Goal: Task Accomplishment & Management: Manage account settings

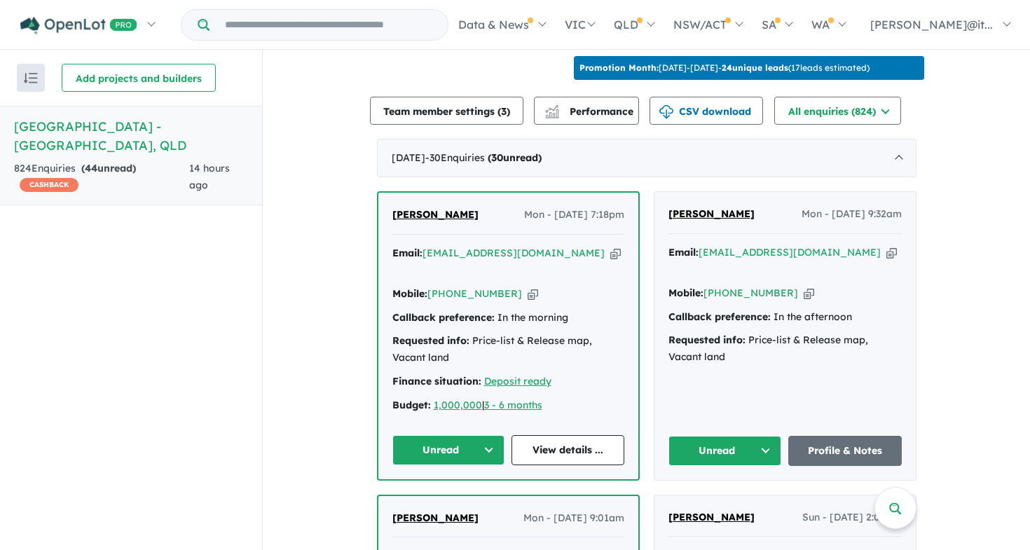
scroll to position [469, 0]
click at [452, 438] on div "[PERSON_NAME] Mon - [DATE] 7:18pm Email: [EMAIL_ADDRESS][DOMAIN_NAME] Copied! M…" at bounding box center [508, 336] width 260 height 286
click at [452, 435] on button "Unread" at bounding box center [448, 450] width 113 height 30
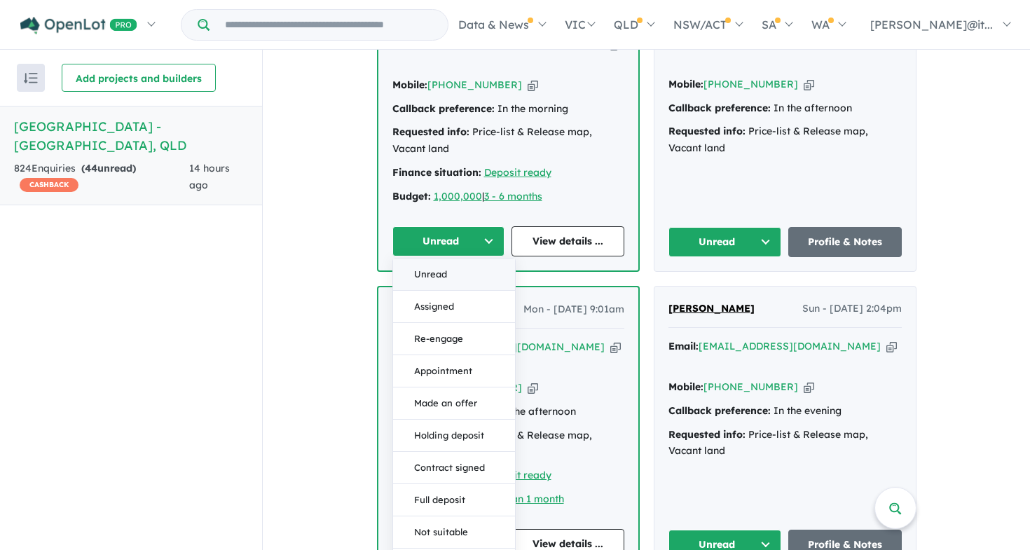
scroll to position [719, 0]
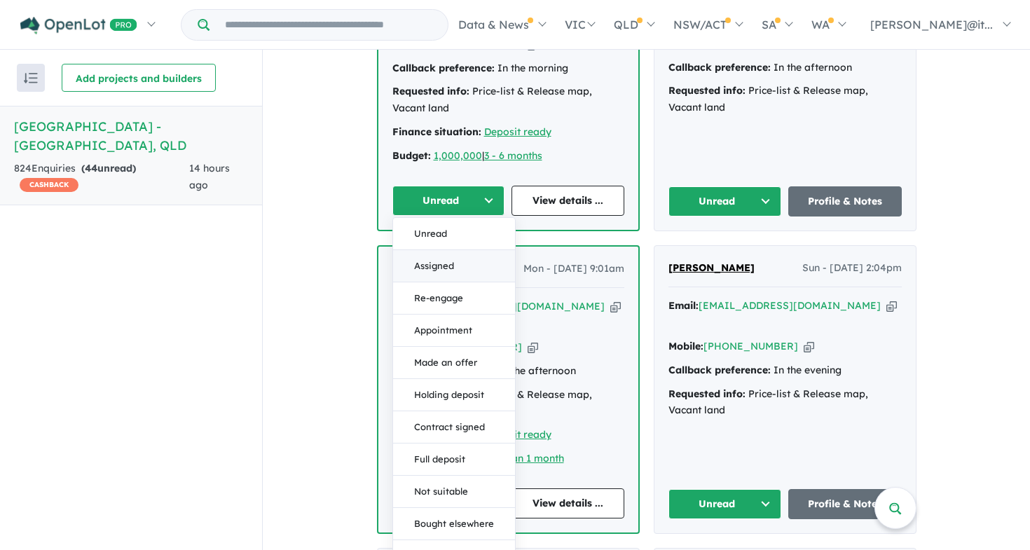
click at [452, 250] on button "Assigned" at bounding box center [454, 266] width 122 height 32
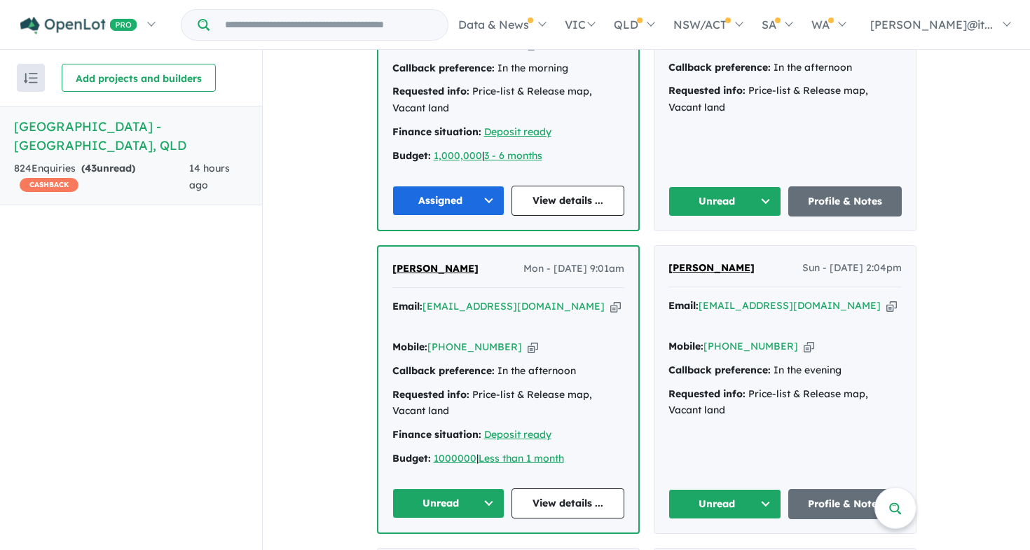
click at [735, 186] on button "Unread" at bounding box center [725, 201] width 114 height 30
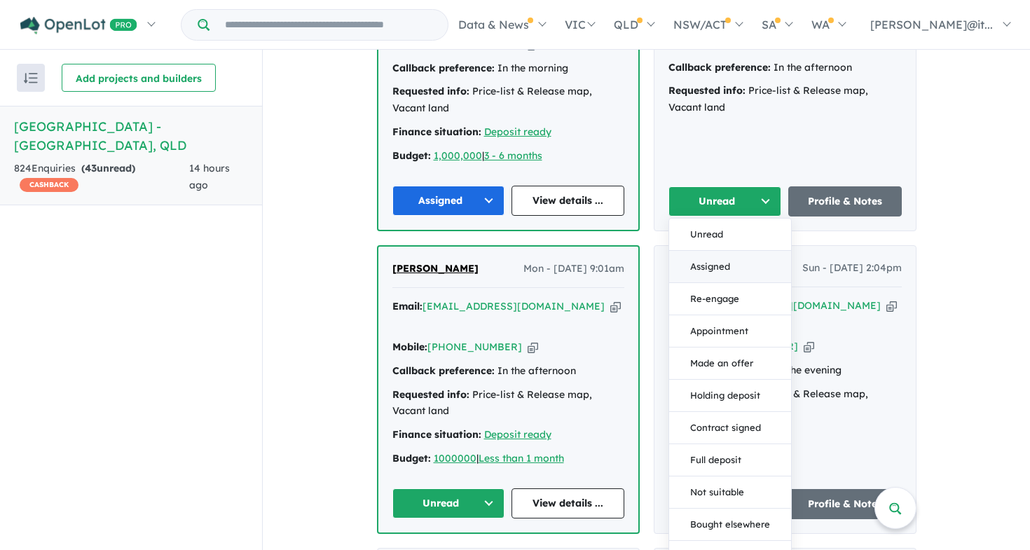
click at [708, 251] on button "Assigned" at bounding box center [730, 267] width 122 height 32
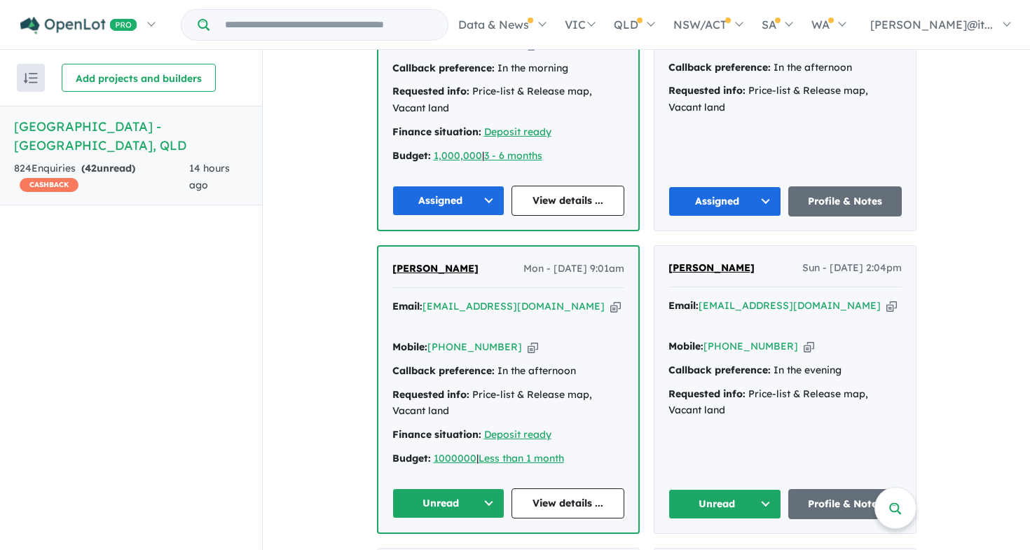
click at [463, 488] on button "Unread" at bounding box center [448, 503] width 113 height 30
click at [729, 489] on button "Unread" at bounding box center [725, 504] width 114 height 30
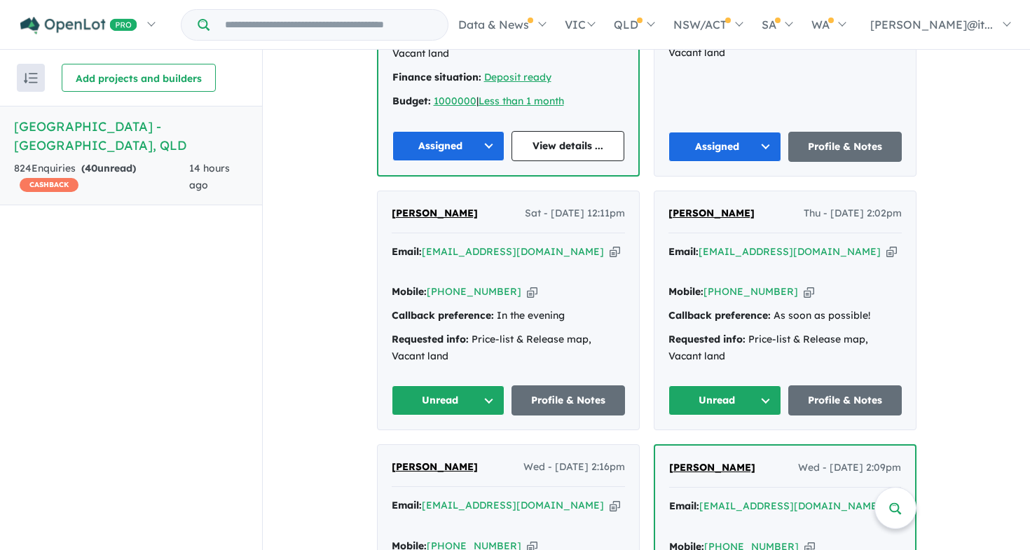
scroll to position [1080, 0]
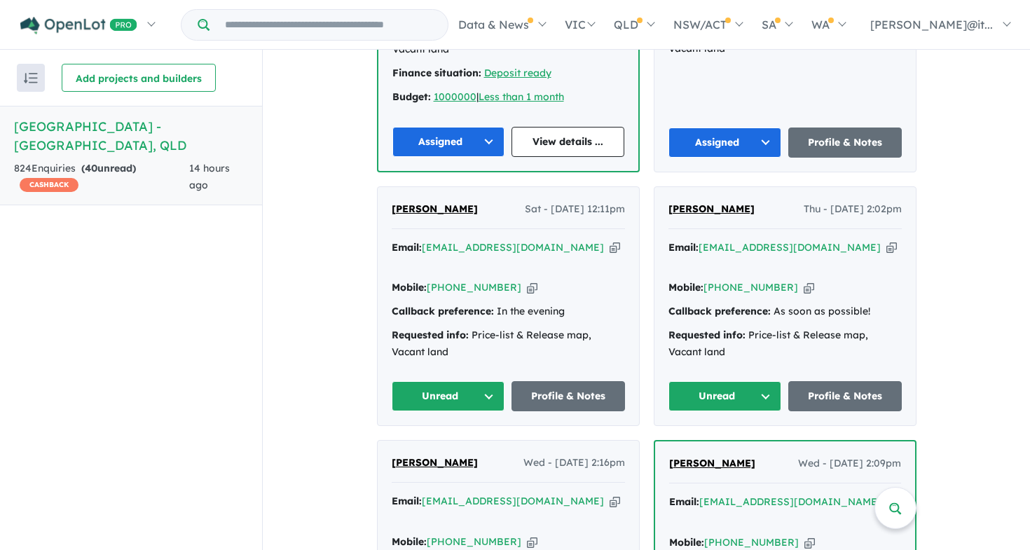
click at [478, 381] on button "Unread" at bounding box center [449, 396] width 114 height 30
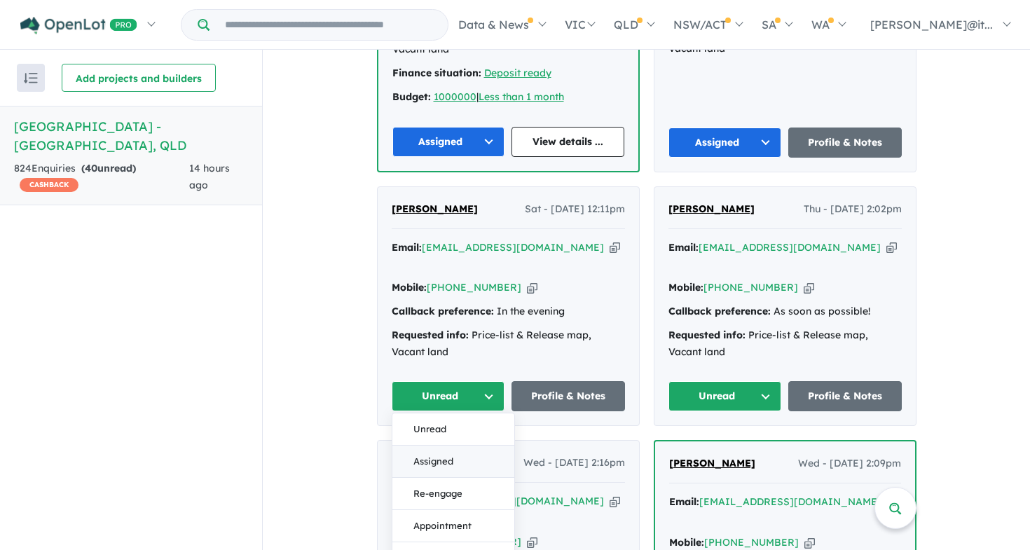
click at [457, 446] on button "Assigned" at bounding box center [453, 462] width 122 height 32
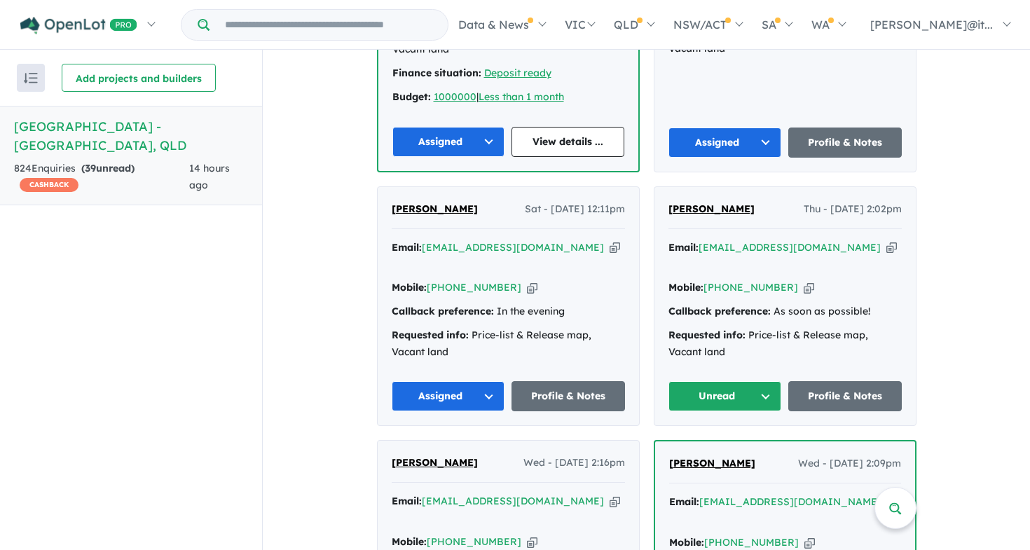
click at [749, 381] on button "Unread" at bounding box center [725, 396] width 114 height 30
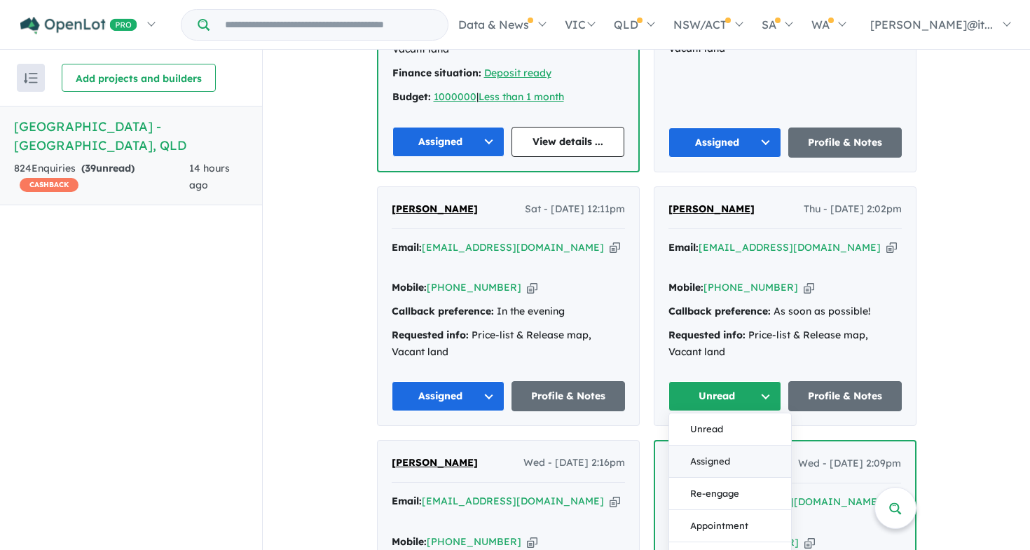
click at [722, 446] on button "Assigned" at bounding box center [730, 462] width 122 height 32
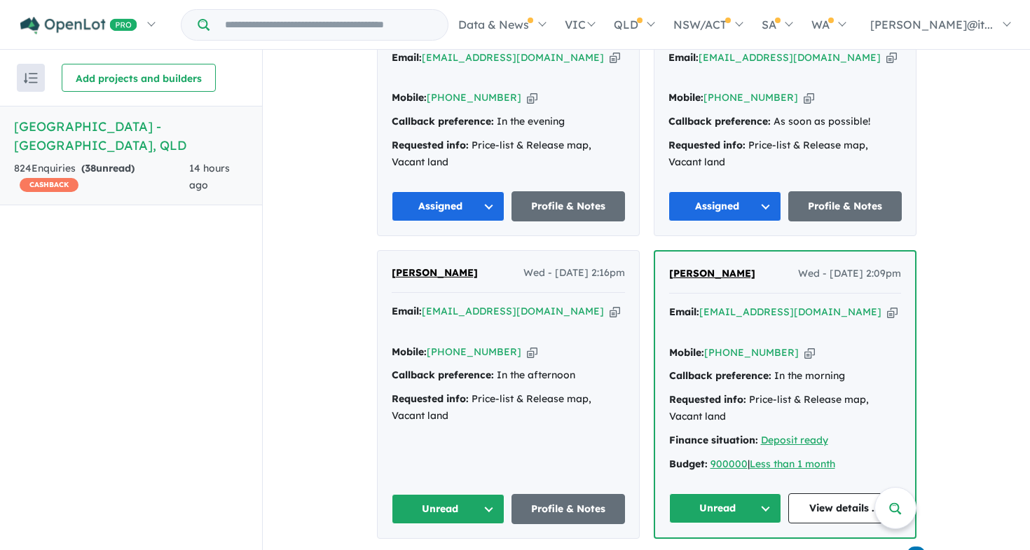
scroll to position [1391, 0]
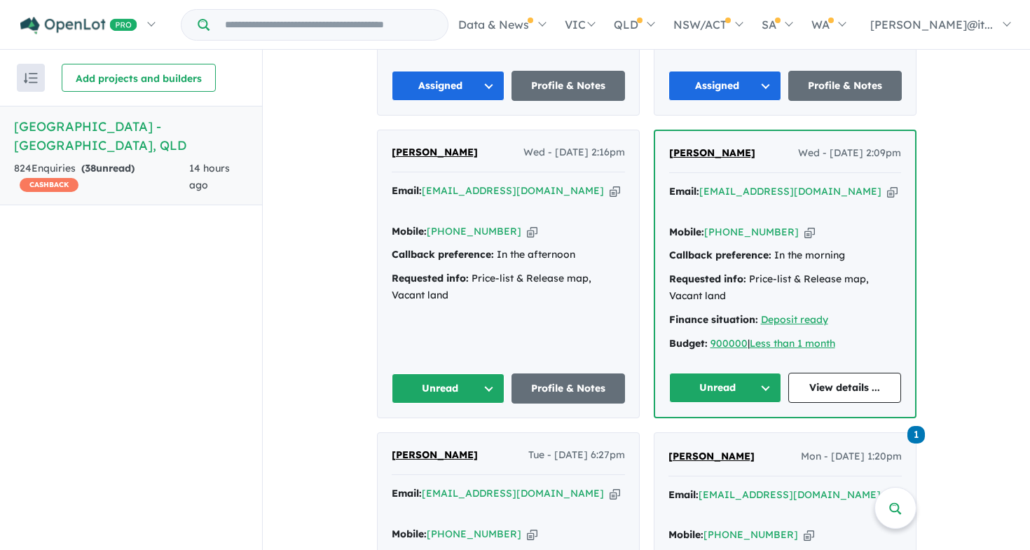
click at [433, 373] on button "Unread" at bounding box center [449, 388] width 114 height 30
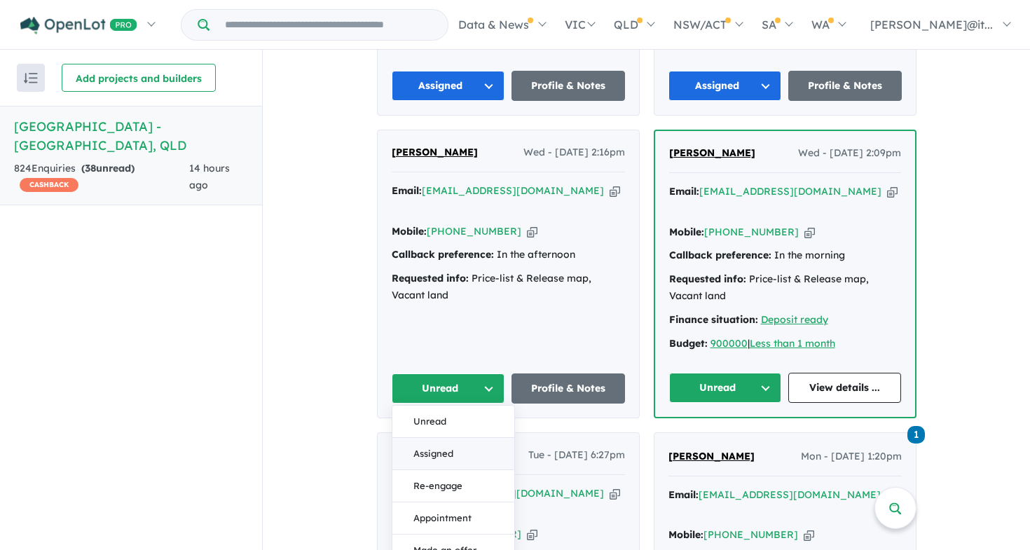
click at [435, 438] on button "Assigned" at bounding box center [453, 454] width 122 height 32
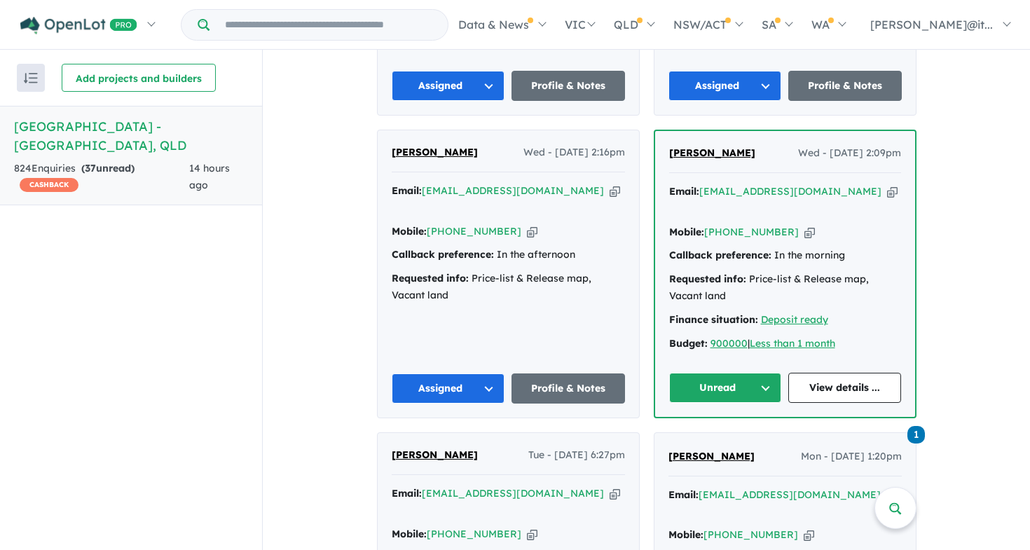
click at [721, 373] on button "Unread" at bounding box center [725, 388] width 113 height 30
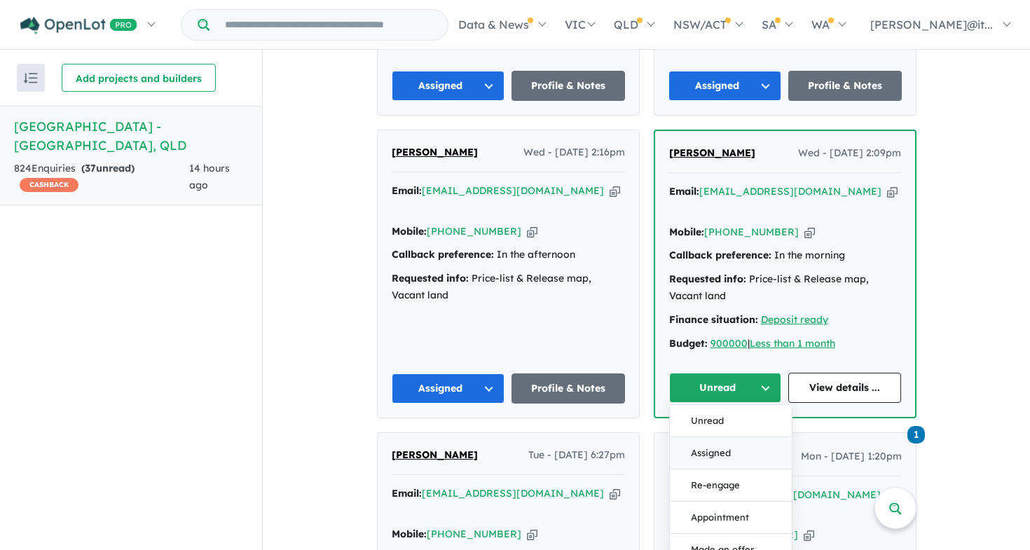
click at [705, 437] on button "Assigned" at bounding box center [731, 453] width 122 height 32
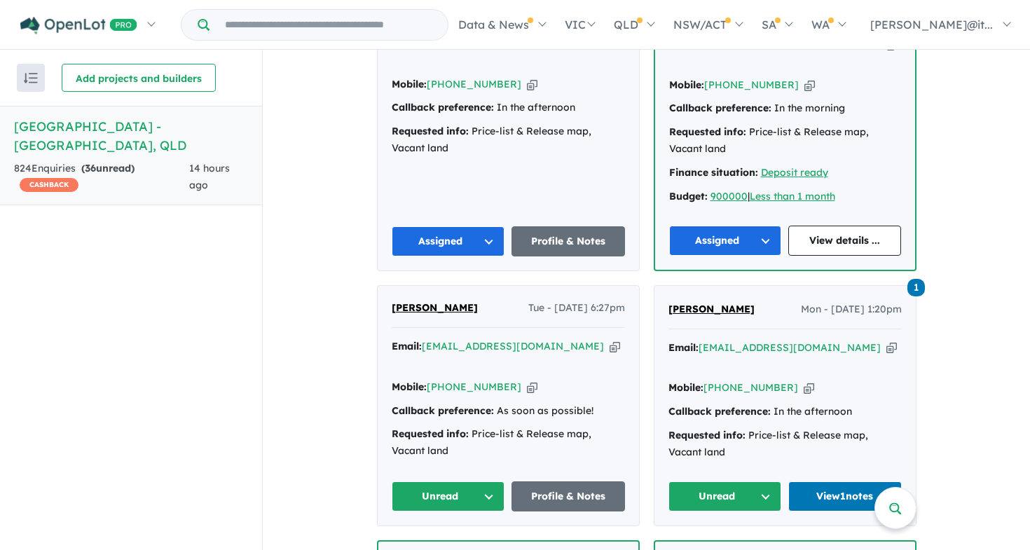
scroll to position [1680, 0]
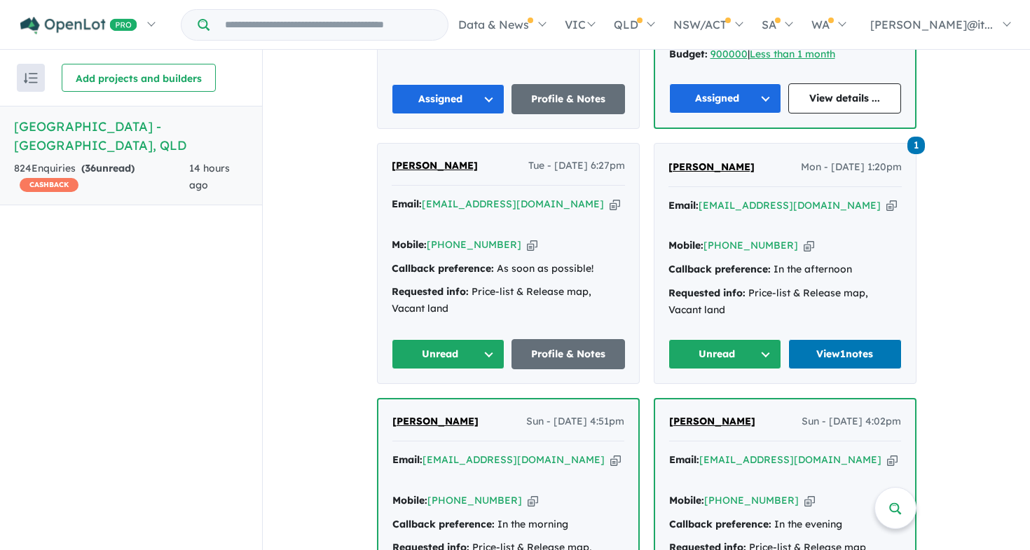
click at [469, 339] on div "Unread" at bounding box center [449, 354] width 114 height 30
click at [462, 339] on button "Unread" at bounding box center [449, 354] width 114 height 30
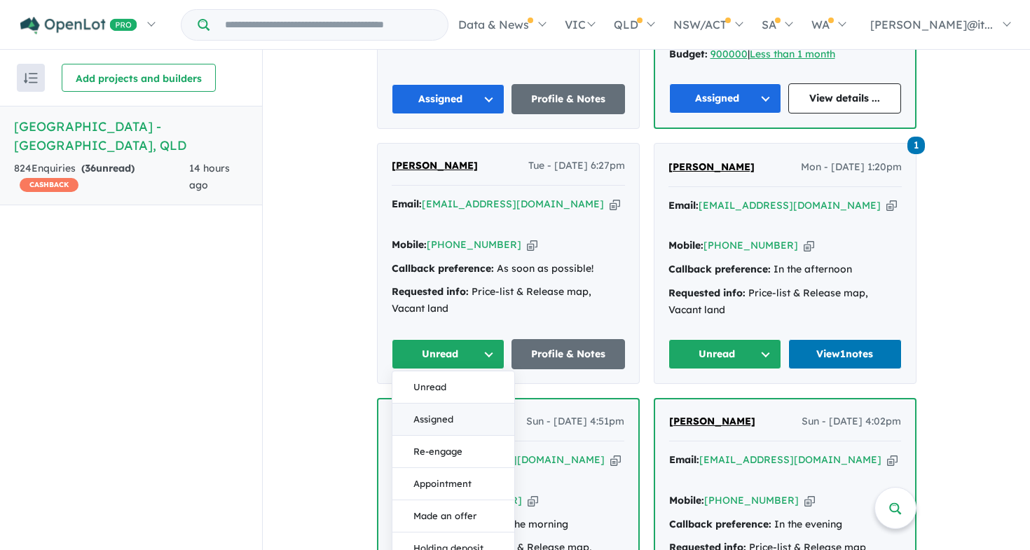
click at [439, 404] on button "Assigned" at bounding box center [453, 420] width 122 height 32
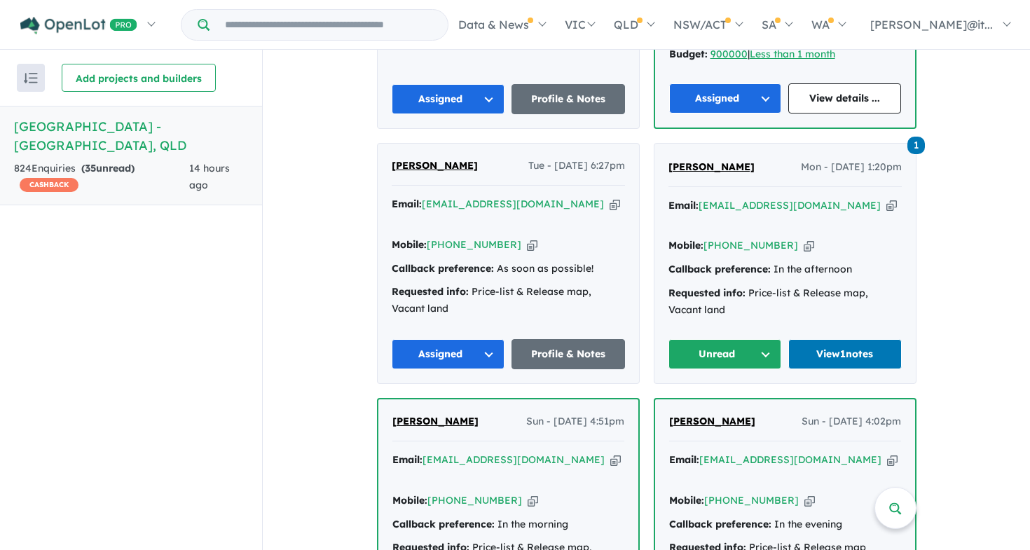
click at [737, 244] on div "1 [PERSON_NAME] - [DATE] 1:20pm Email: [EMAIL_ADDRESS][DOMAIN_NAME] Copied! Mob…" at bounding box center [784, 264] width 261 height 240
click at [734, 339] on button "Unread" at bounding box center [725, 354] width 114 height 30
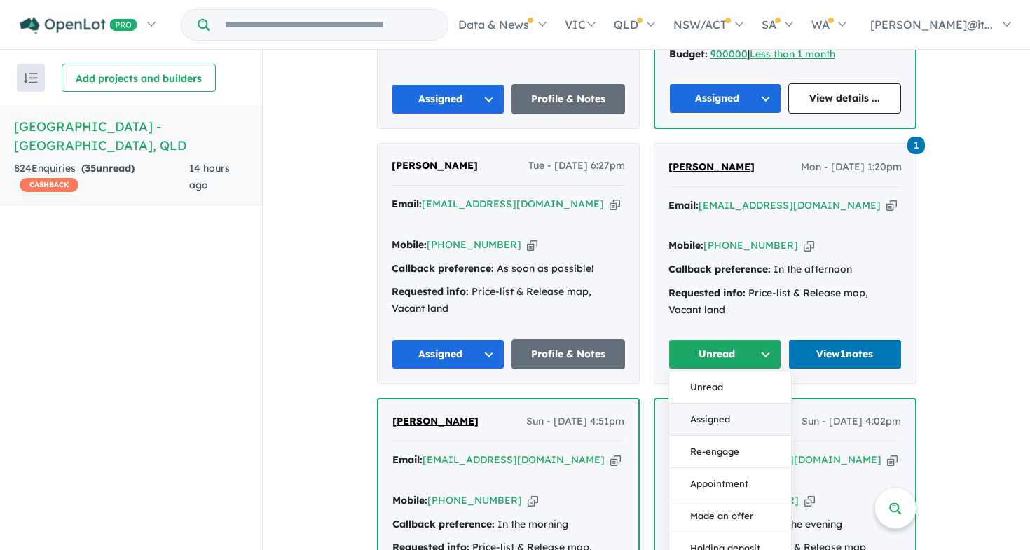
click at [717, 404] on button "Assigned" at bounding box center [730, 420] width 122 height 32
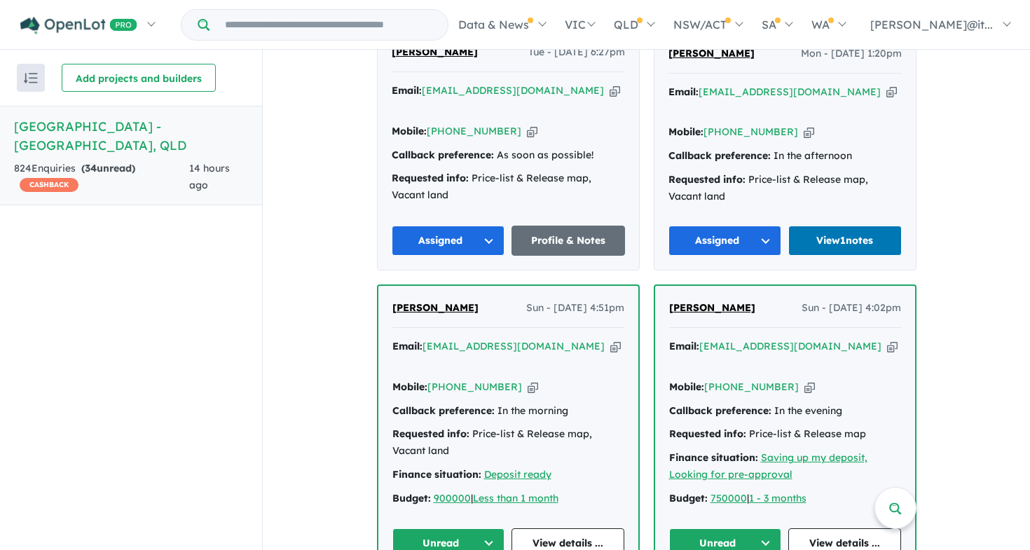
scroll to position [1875, 0]
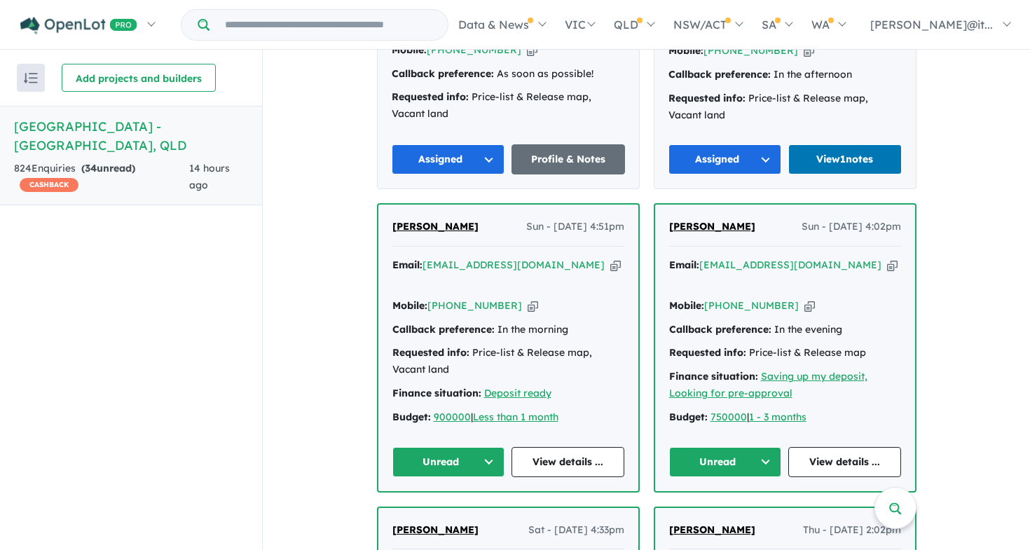
click at [465, 447] on button "Unread" at bounding box center [448, 462] width 113 height 30
click at [437, 511] on button "Assigned" at bounding box center [454, 527] width 122 height 32
click at [720, 447] on button "Unread" at bounding box center [725, 462] width 113 height 30
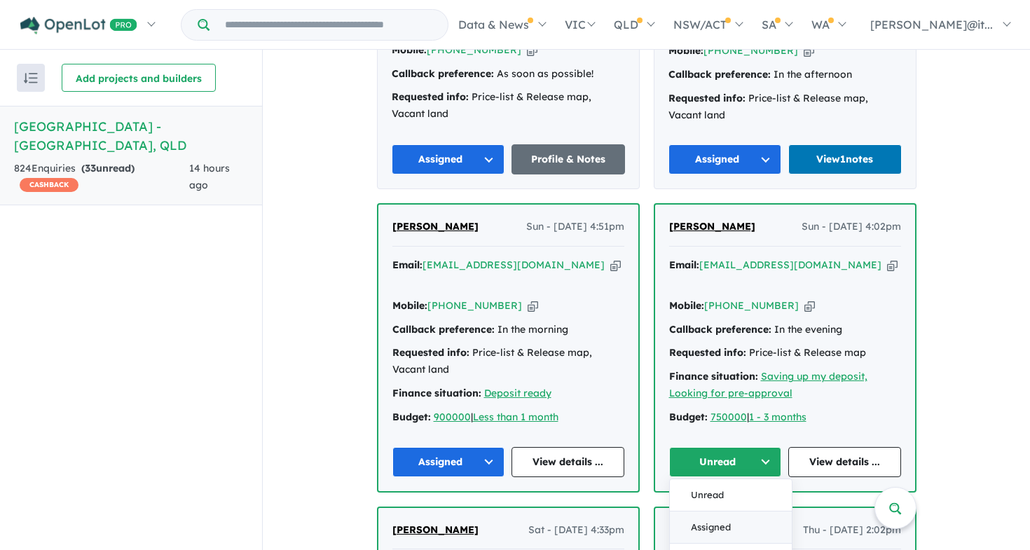
click at [709, 511] on button "Assigned" at bounding box center [731, 527] width 122 height 32
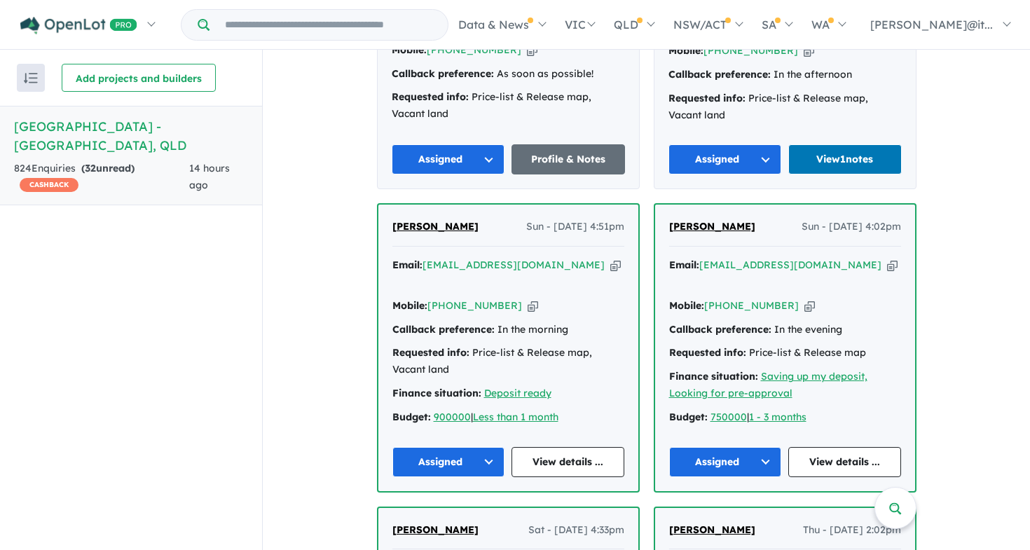
scroll to position [2119, 0]
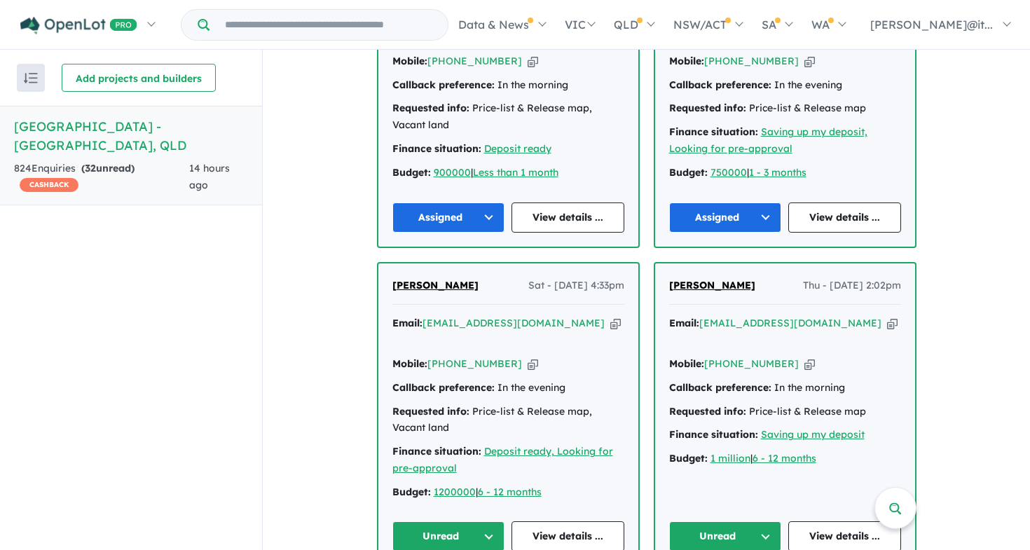
click at [468, 521] on button "Unread" at bounding box center [448, 536] width 113 height 30
click at [727, 521] on button "Unread" at bounding box center [725, 536] width 113 height 30
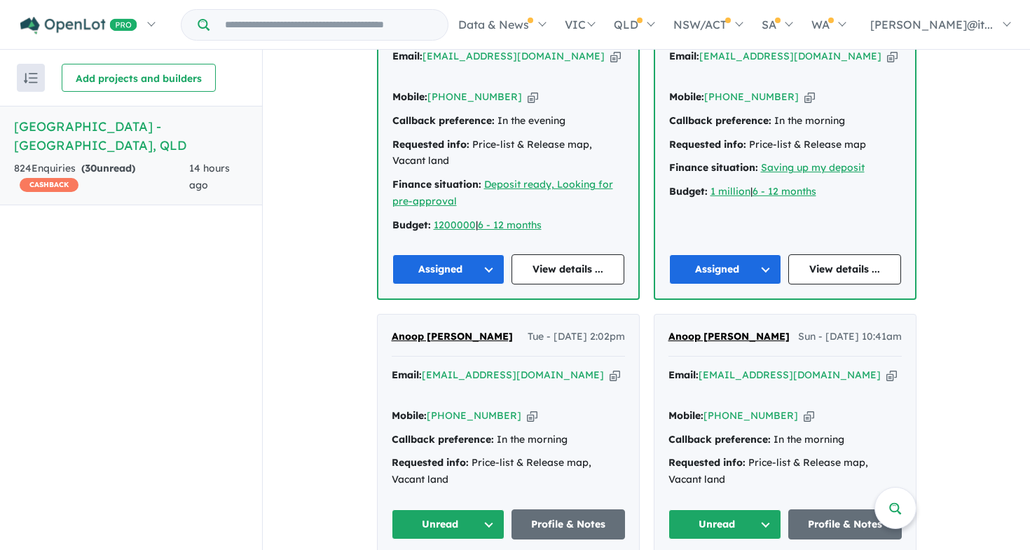
scroll to position [2443, 0]
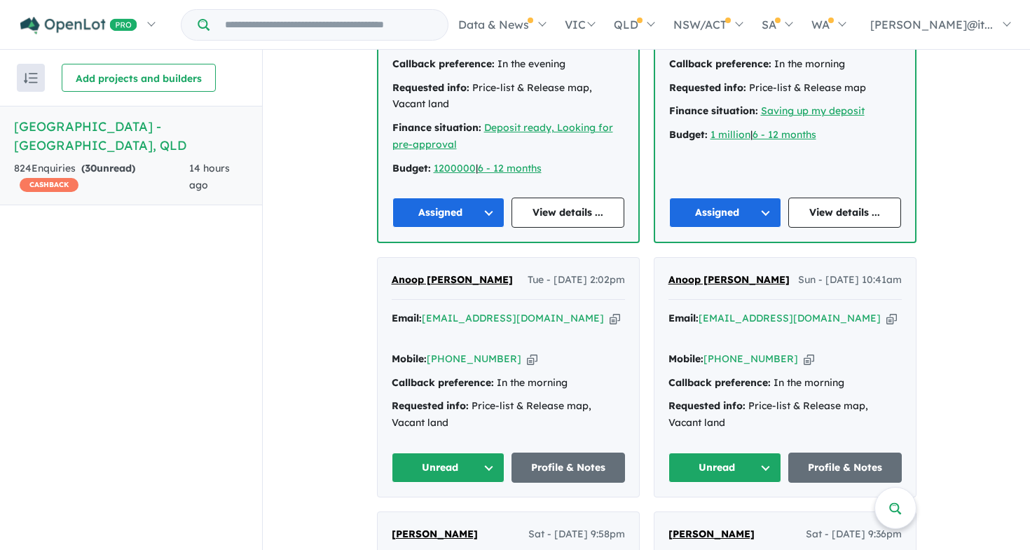
click at [452, 453] on button "Unread" at bounding box center [449, 468] width 114 height 30
click at [442, 517] on button "Assigned" at bounding box center [453, 533] width 122 height 32
click at [702, 453] on button "Unread" at bounding box center [725, 468] width 114 height 30
click at [700, 517] on button "Assigned" at bounding box center [730, 533] width 122 height 32
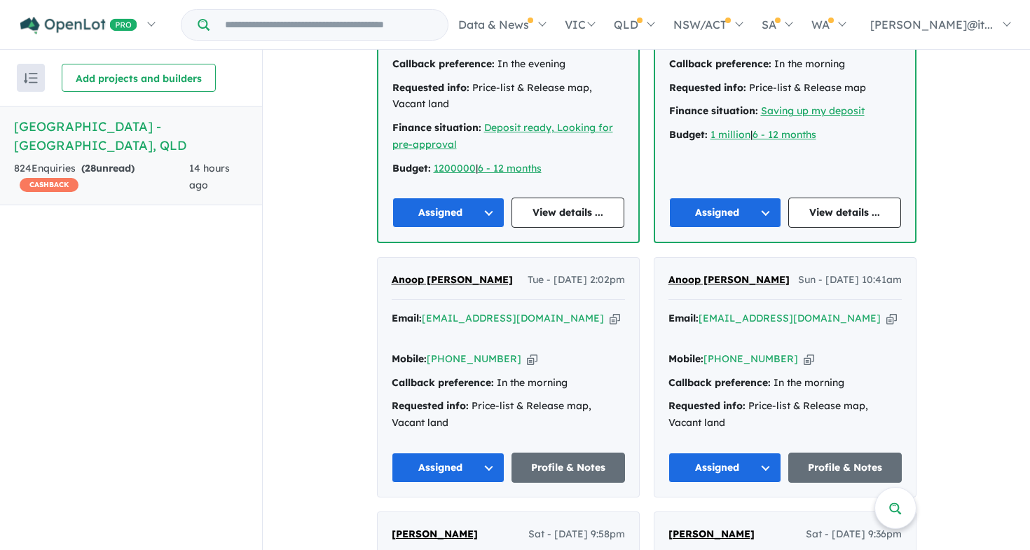
scroll to position [2746, 0]
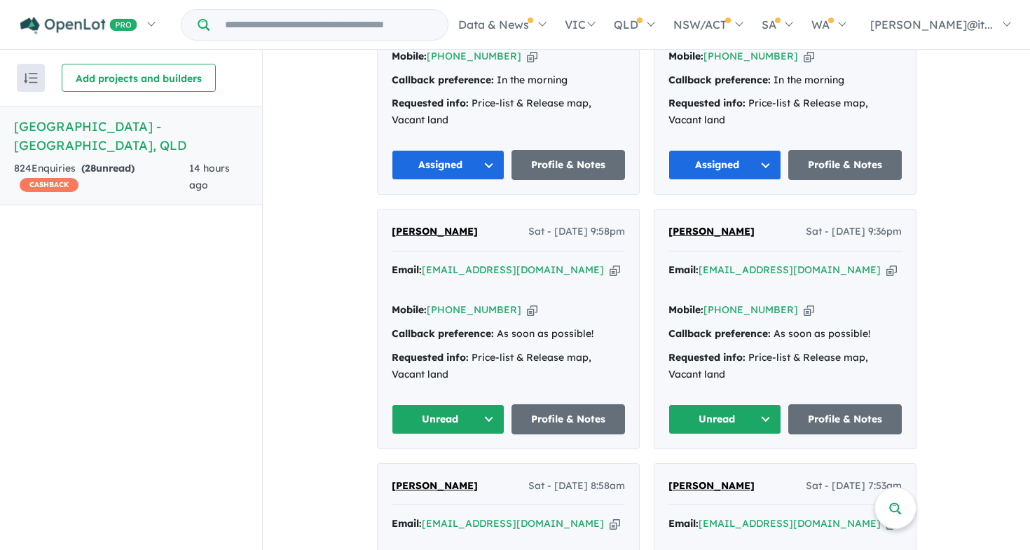
click at [421, 404] on button "Unread" at bounding box center [449, 419] width 114 height 30
click at [426, 469] on button "Assigned" at bounding box center [453, 485] width 122 height 32
click at [730, 404] on button "Unread" at bounding box center [725, 419] width 114 height 30
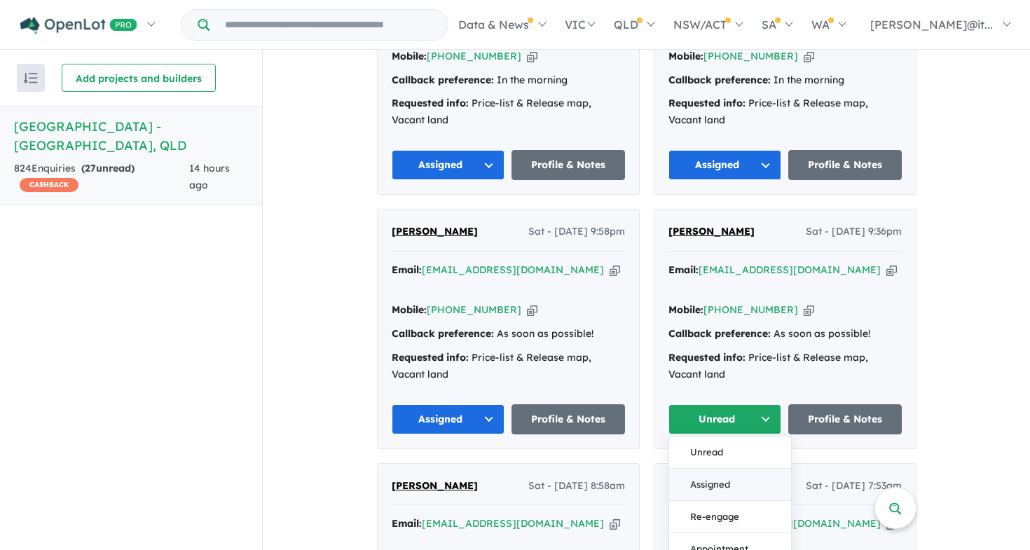
click at [710, 469] on button "Assigned" at bounding box center [730, 485] width 122 height 32
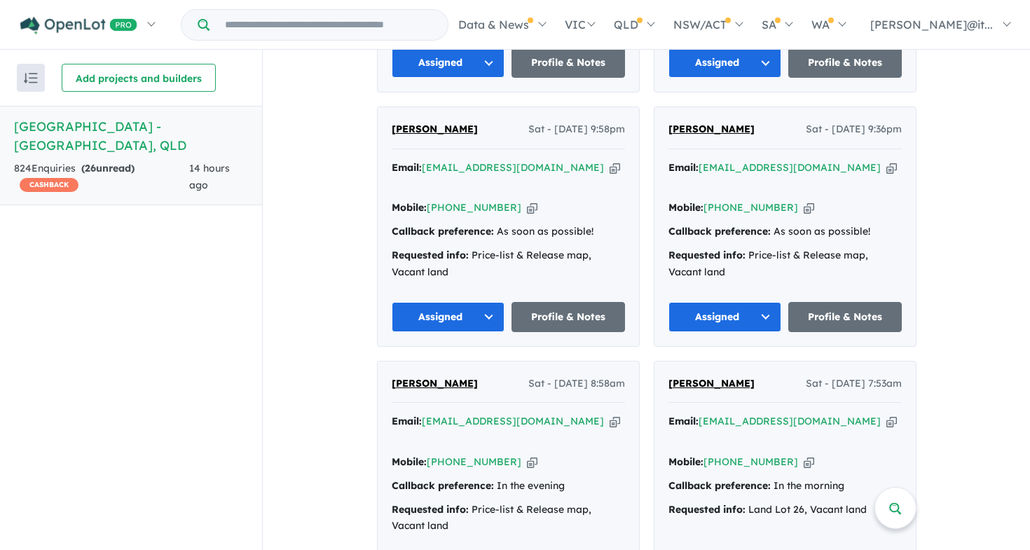
scroll to position [3057, 0]
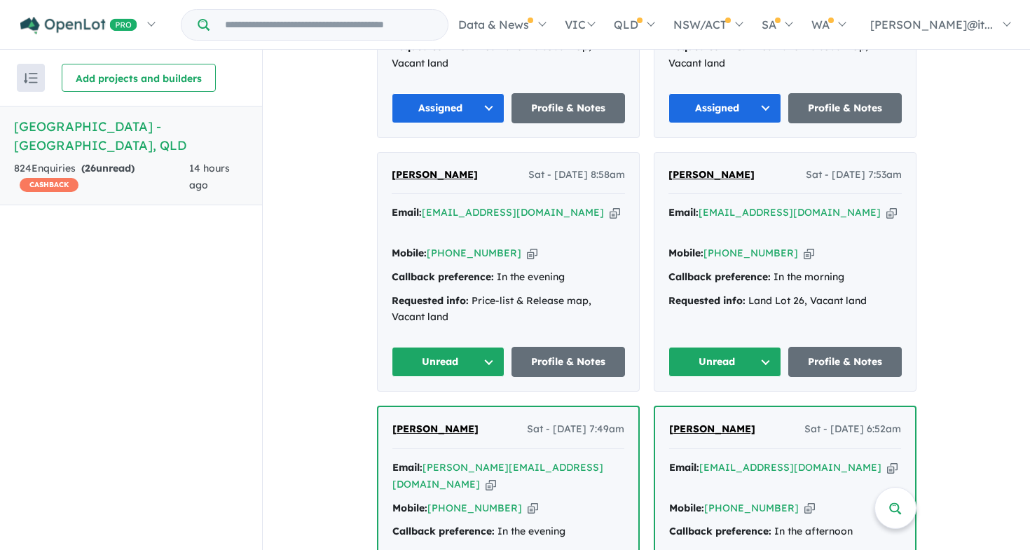
click at [472, 347] on button "Unread" at bounding box center [449, 362] width 114 height 30
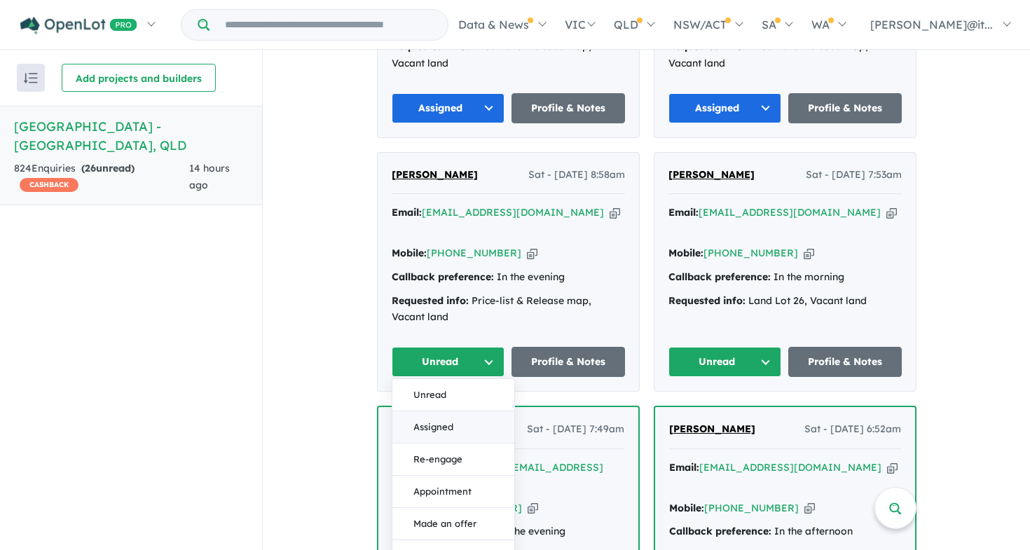
click at [462, 411] on button "Assigned" at bounding box center [453, 427] width 122 height 32
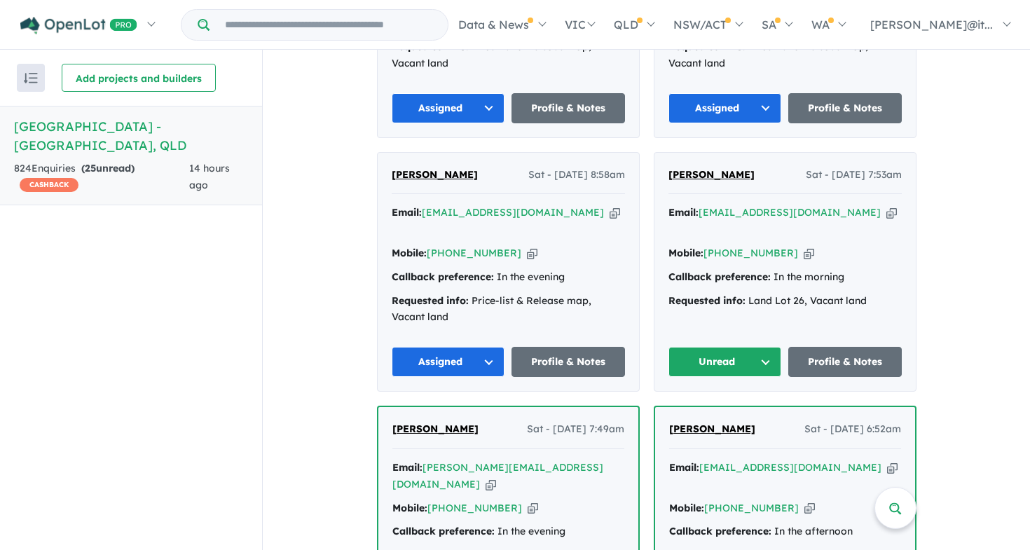
click at [712, 347] on button "Unread" at bounding box center [725, 362] width 114 height 30
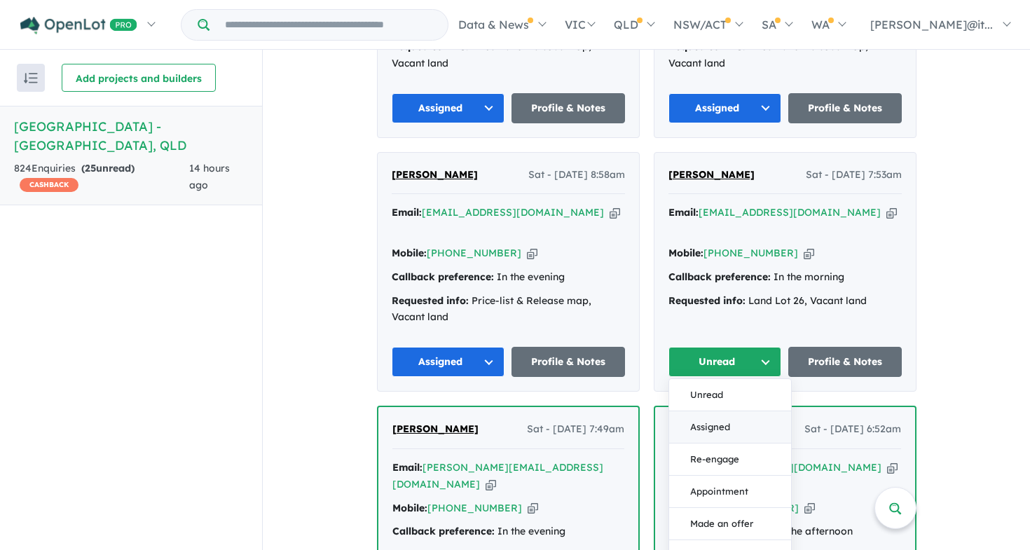
click at [699, 411] on button "Assigned" at bounding box center [730, 427] width 122 height 32
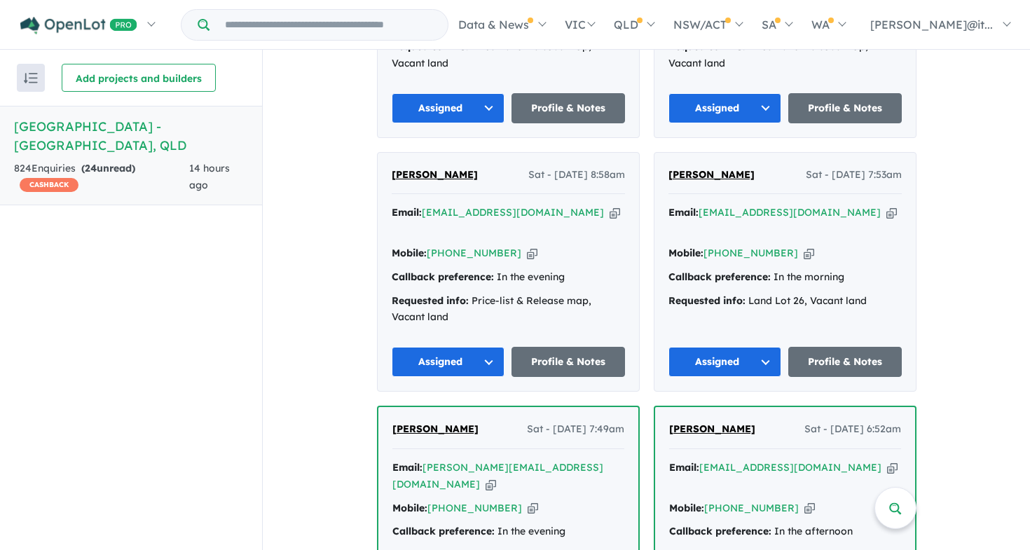
click at [444, 527] on div "[PERSON_NAME] Sat - [DATE] 7:49am Email: [PERSON_NAME][EMAIL_ADDRESS][DOMAIN_NA…" at bounding box center [508, 558] width 263 height 305
click at [444, 516] on div "[PERSON_NAME] Sat - [DATE] 7:49am Email: [PERSON_NAME][EMAIL_ADDRESS][DOMAIN_NA…" at bounding box center [508, 558] width 260 height 303
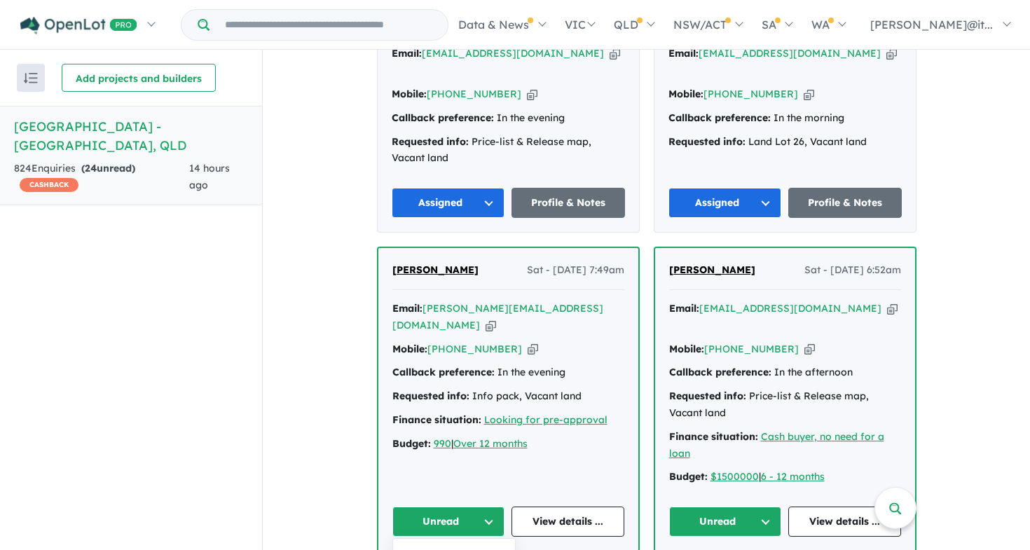
scroll to position [3178, 0]
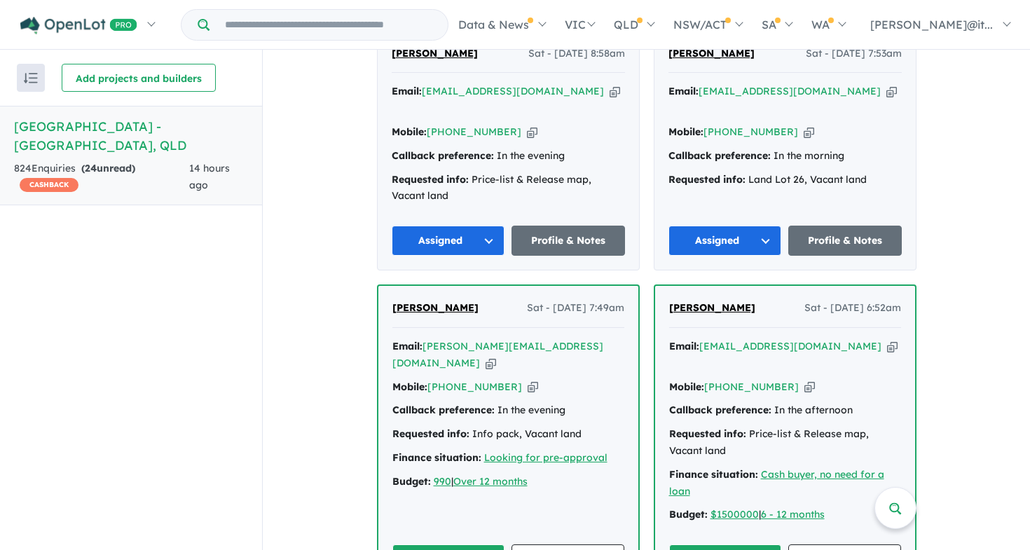
click at [724, 544] on button "Unread" at bounding box center [725, 559] width 113 height 30
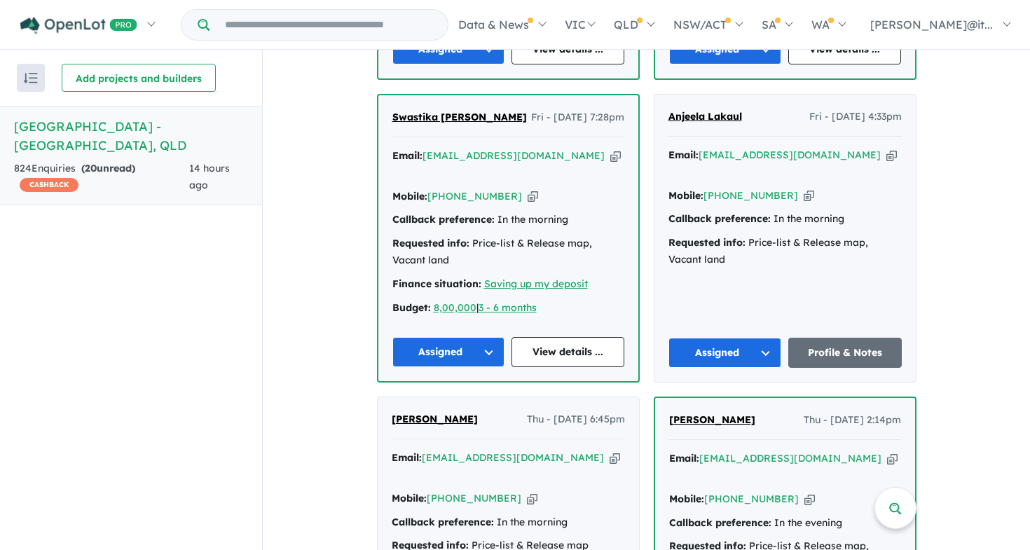
scroll to position [3704, 0]
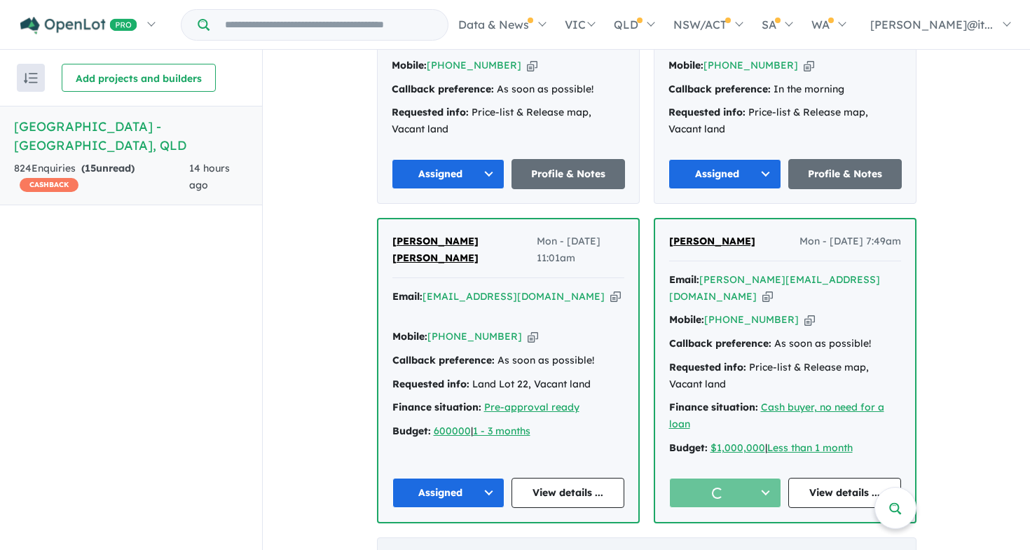
scroll to position [4514, 0]
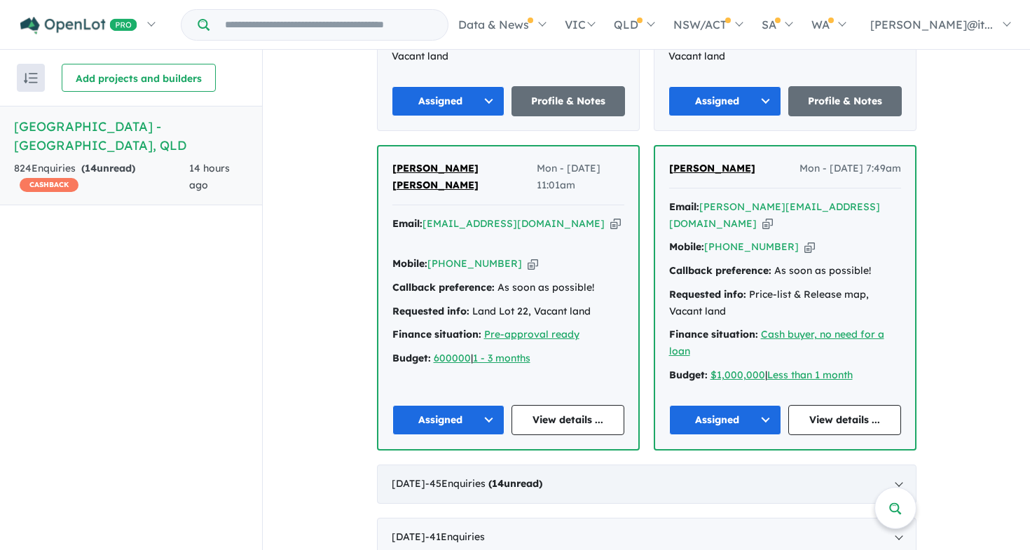
click at [480, 465] on div "[DATE] - 45 Enquir ies ( 14 unread)" at bounding box center [646, 484] width 539 height 39
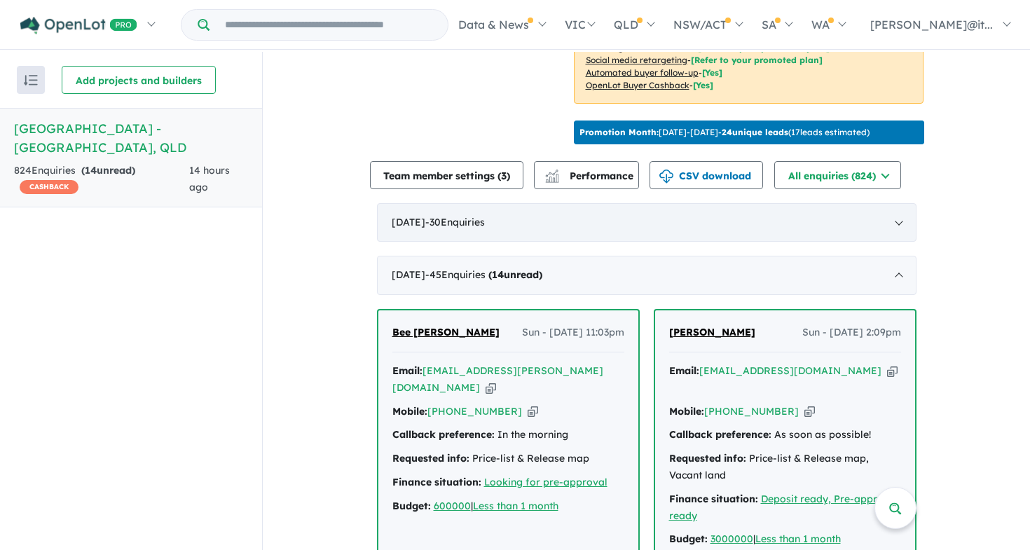
scroll to position [603, 0]
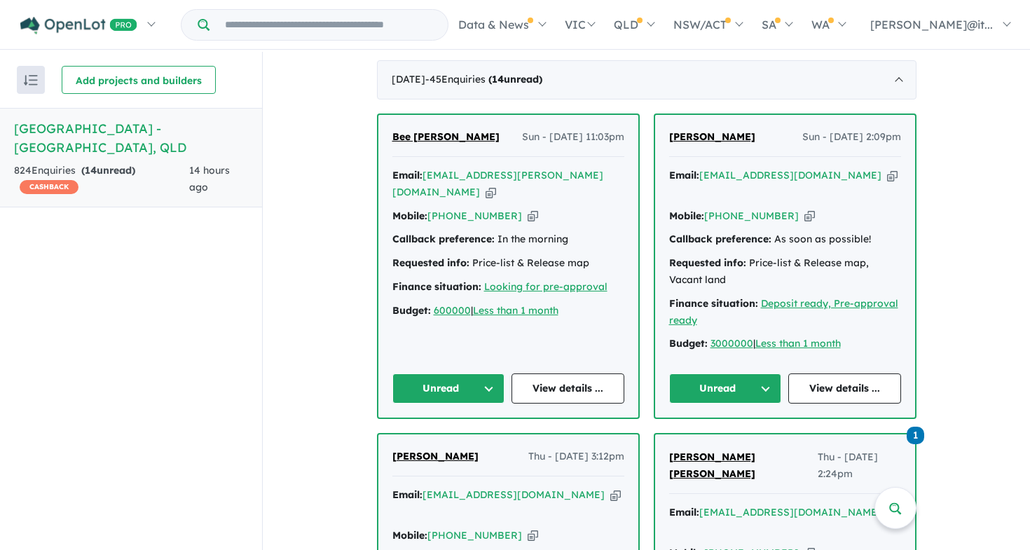
click at [454, 373] on button "Unread" at bounding box center [448, 388] width 113 height 30
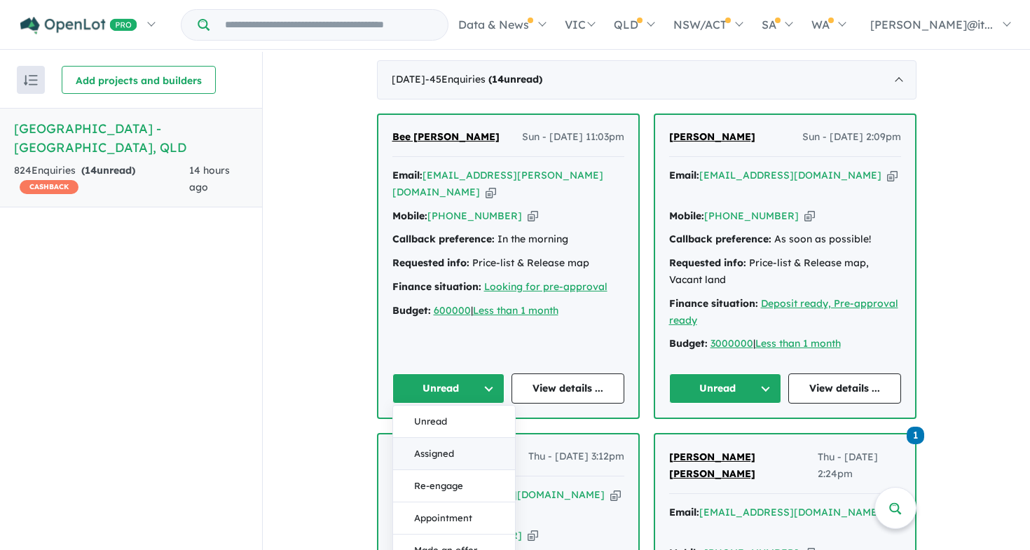
click at [446, 438] on button "Assigned" at bounding box center [454, 454] width 122 height 32
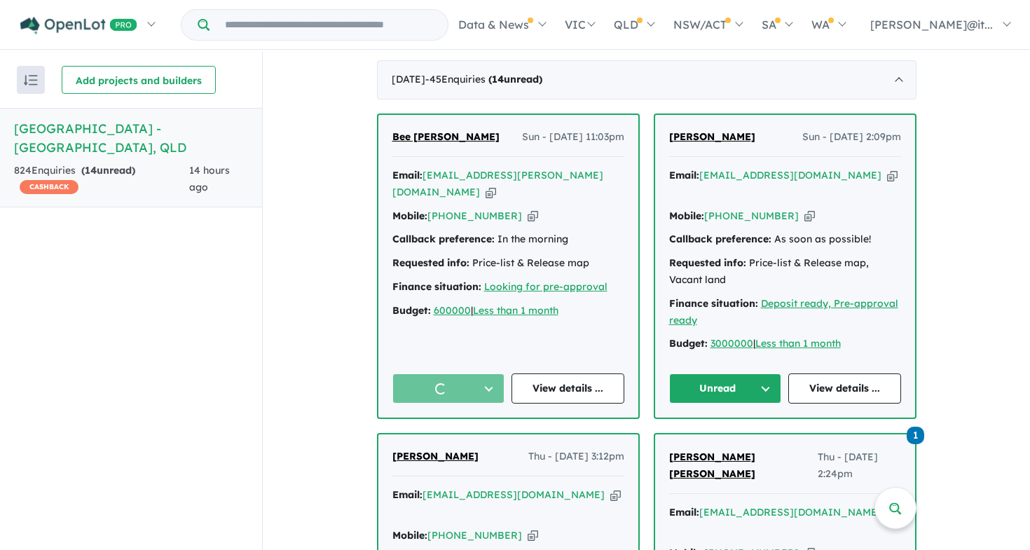
click at [724, 373] on button "Unread" at bounding box center [725, 388] width 113 height 30
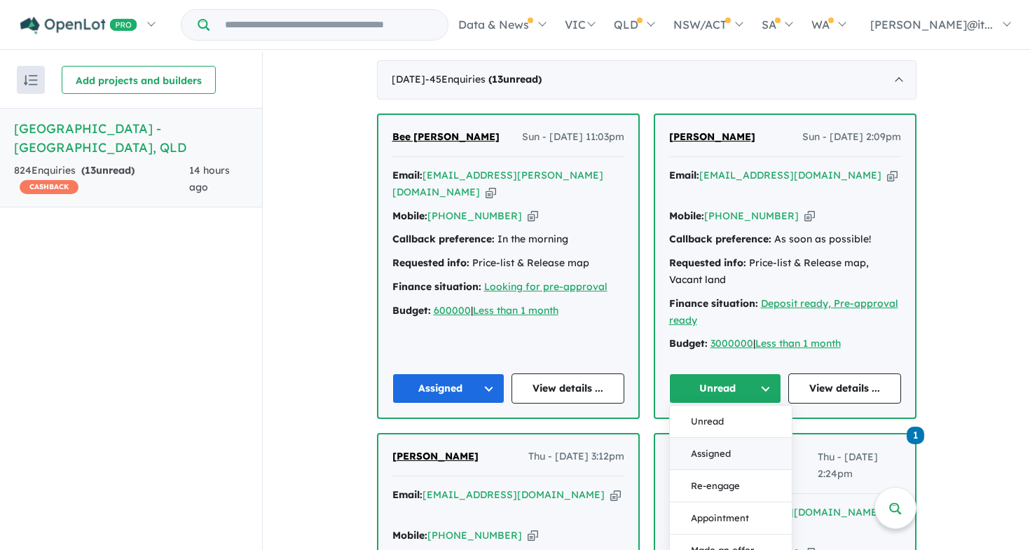
click at [701, 438] on button "Assigned" at bounding box center [731, 454] width 122 height 32
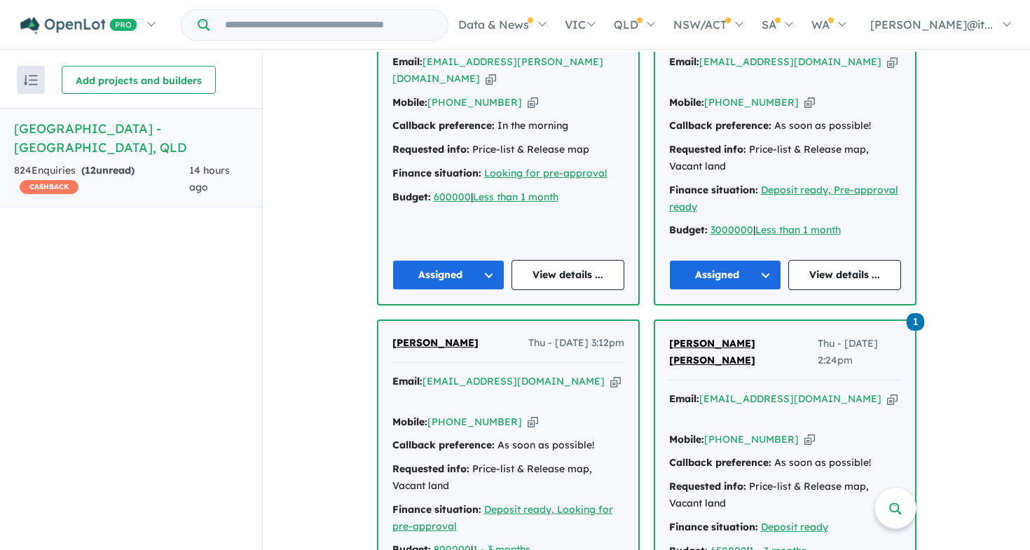
scroll to position [793, 0]
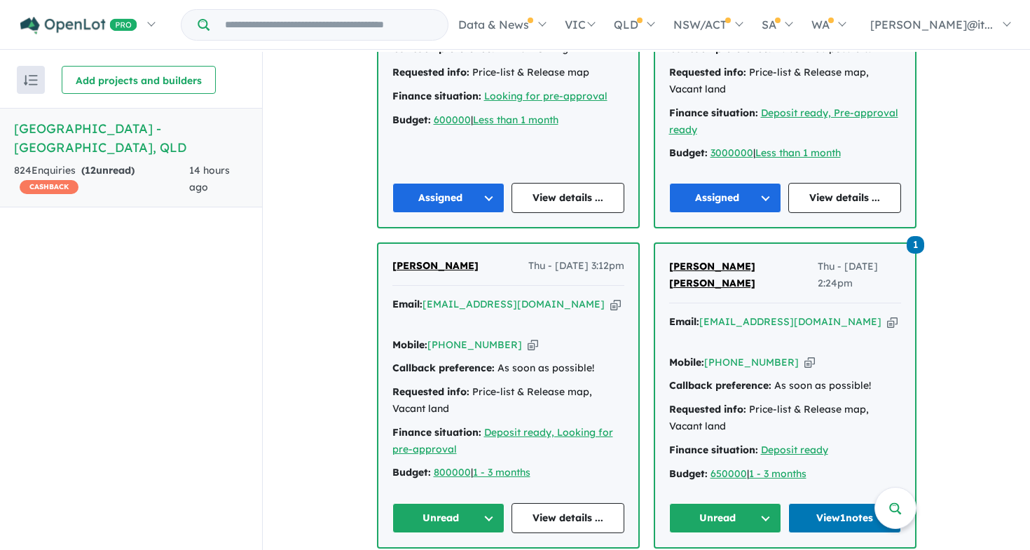
click at [460, 503] on button "Unread" at bounding box center [448, 518] width 113 height 30
click at [711, 503] on button "Unread" at bounding box center [725, 518] width 113 height 30
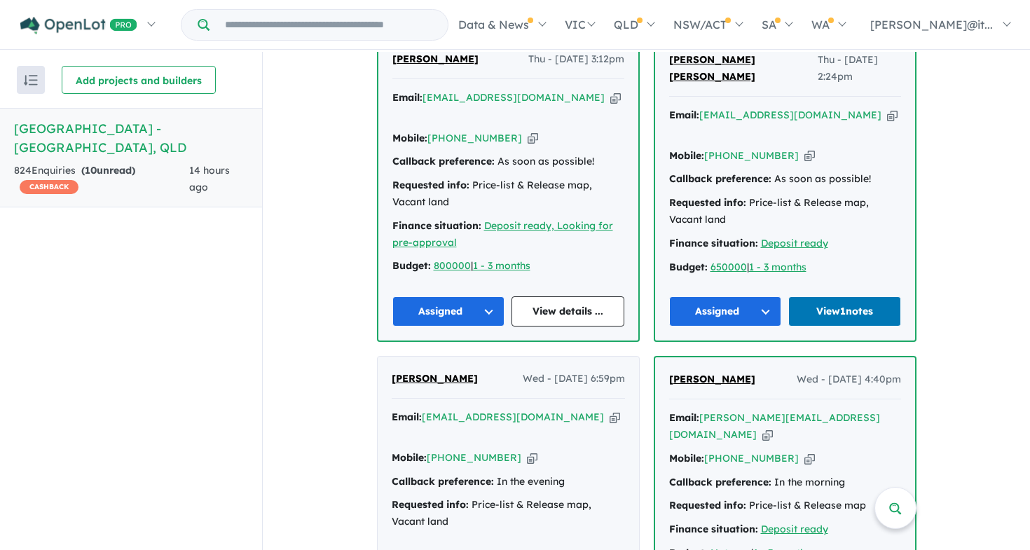
scroll to position [1197, 0]
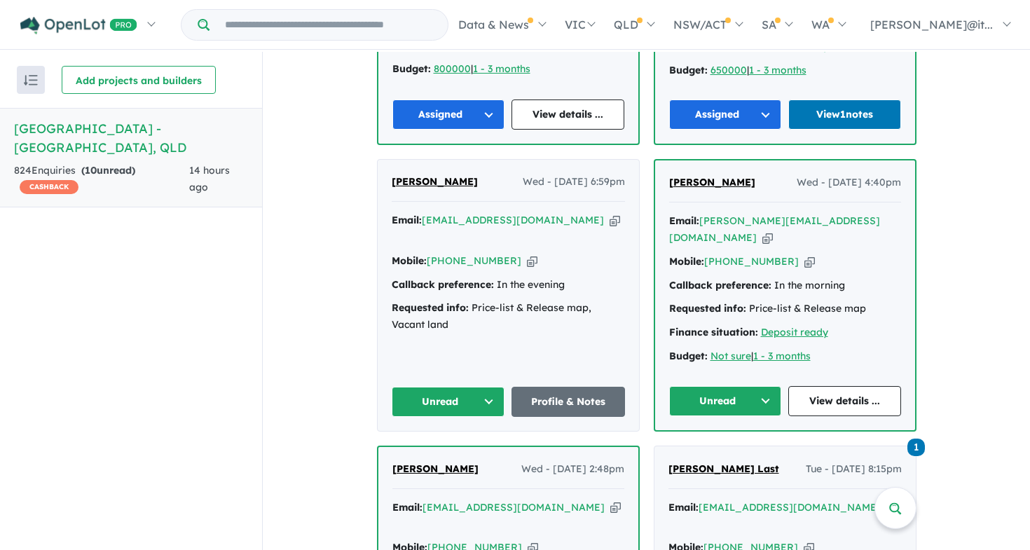
click at [418, 387] on button "Unread" at bounding box center [449, 402] width 114 height 30
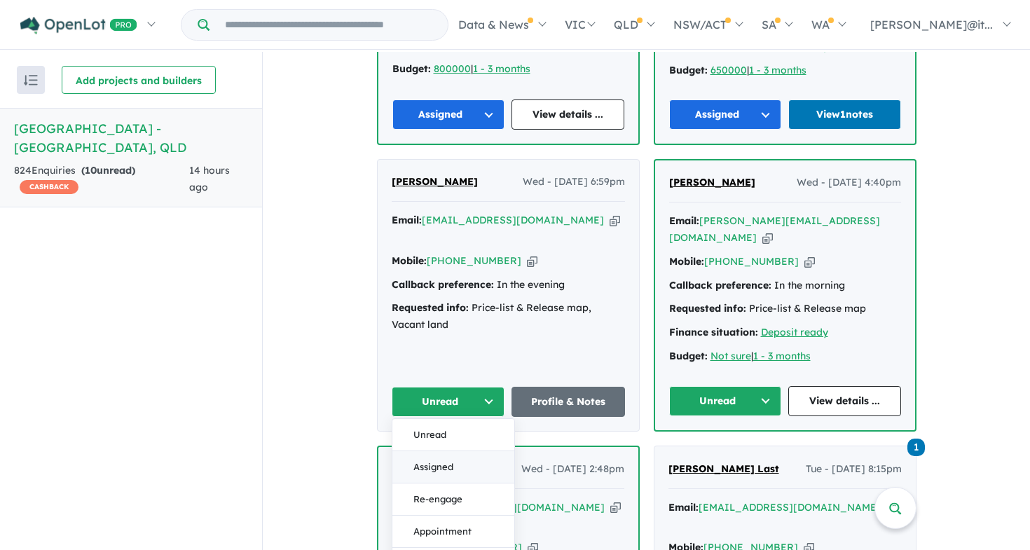
click at [424, 451] on button "Assigned" at bounding box center [453, 467] width 122 height 32
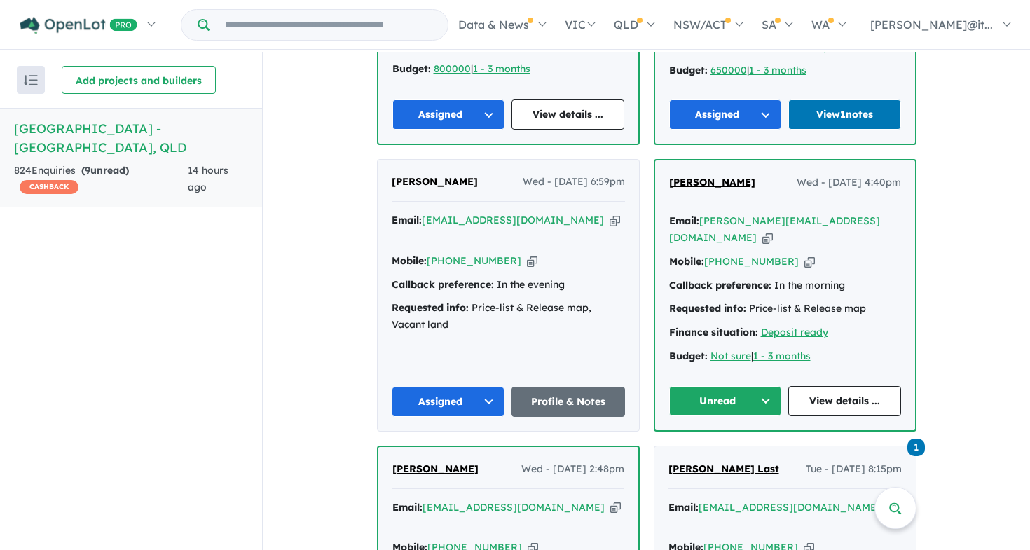
click at [738, 386] on button "Unread" at bounding box center [725, 401] width 113 height 30
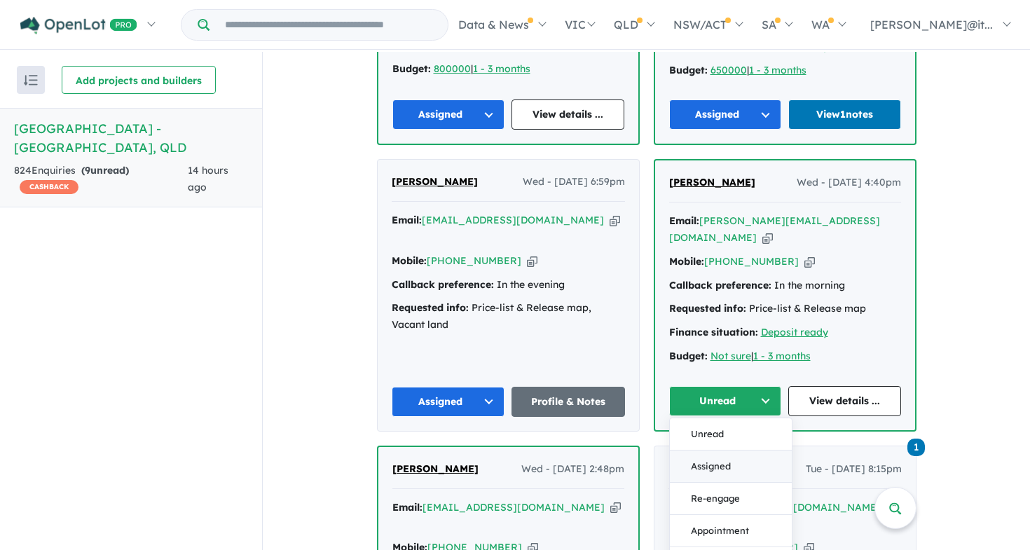
click at [698, 451] on button "Assigned" at bounding box center [731, 467] width 122 height 32
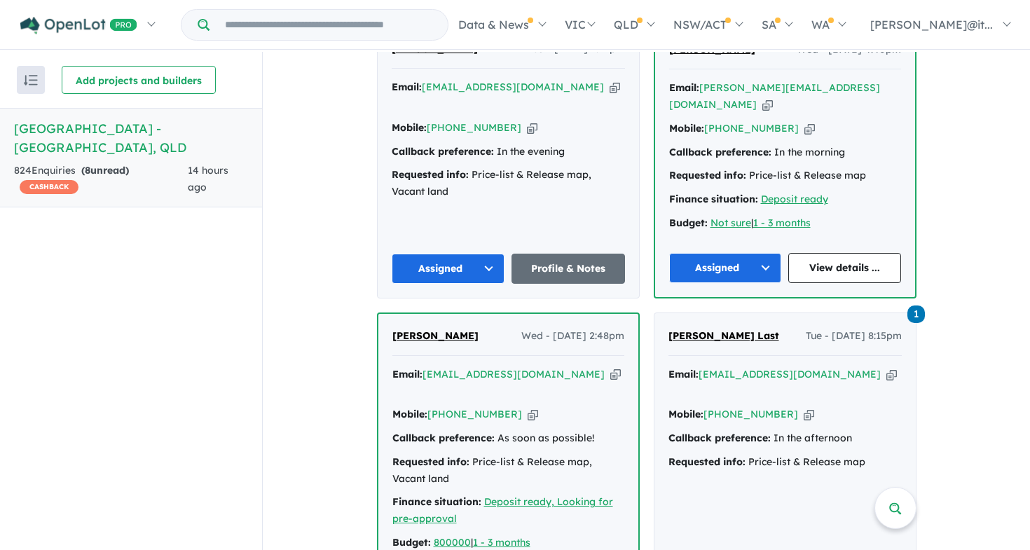
scroll to position [1462, 0]
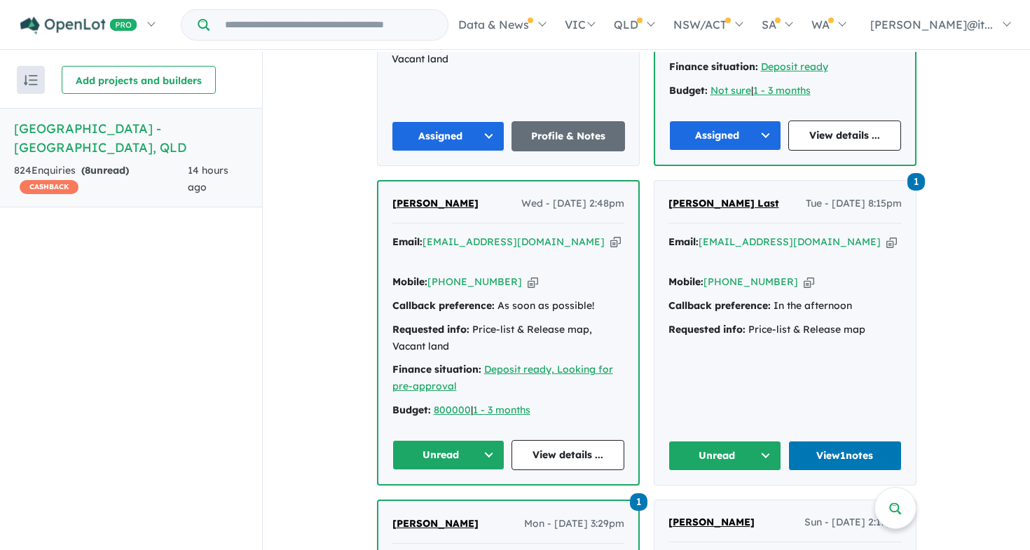
click at [465, 440] on button "Unread" at bounding box center [448, 455] width 113 height 30
click at [454, 504] on button "Assigned" at bounding box center [454, 520] width 122 height 32
click at [736, 441] on button "Unread" at bounding box center [725, 456] width 114 height 30
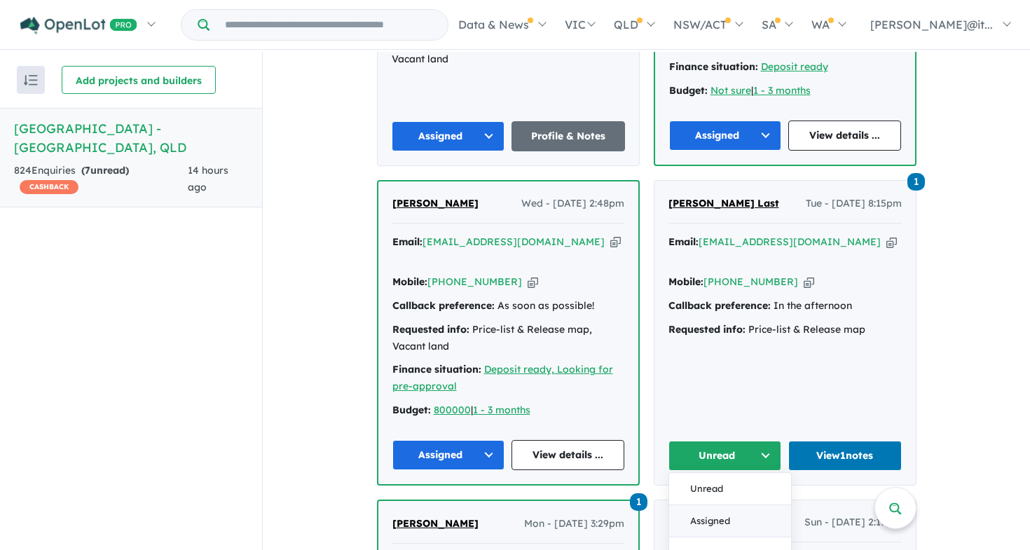
click at [721, 505] on button "Assigned" at bounding box center [730, 521] width 122 height 32
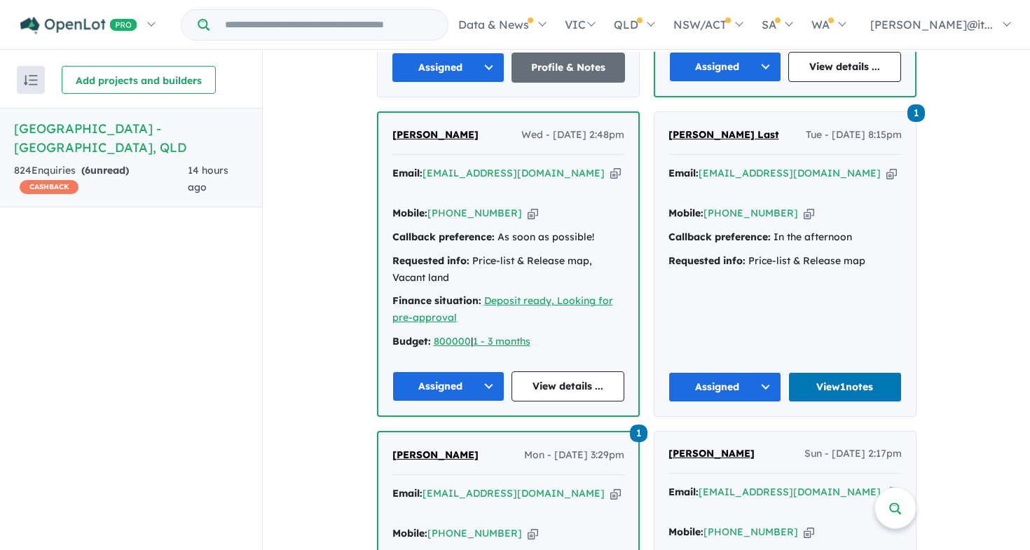
scroll to position [1745, 0]
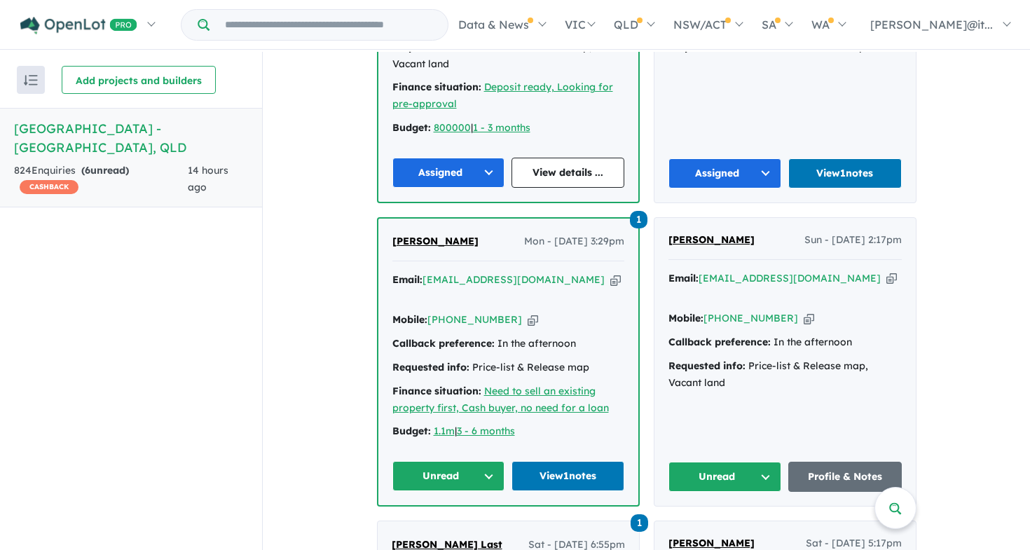
click at [452, 461] on button "Unread" at bounding box center [448, 476] width 113 height 30
click at [446, 525] on button "Assigned" at bounding box center [454, 541] width 122 height 32
click at [727, 462] on button "Unread" at bounding box center [725, 477] width 114 height 30
click at [716, 526] on button "Assigned" at bounding box center [730, 542] width 122 height 32
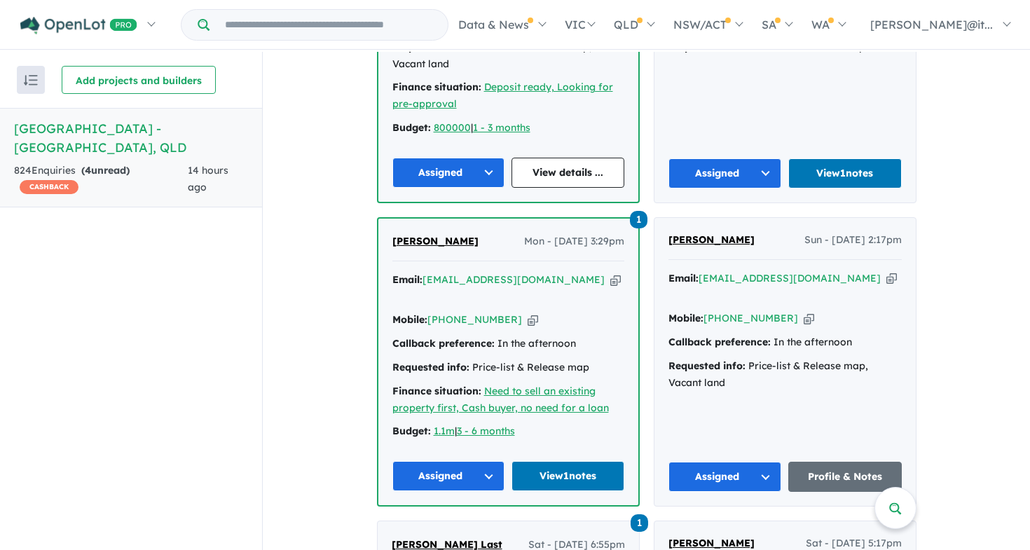
scroll to position [1981, 0]
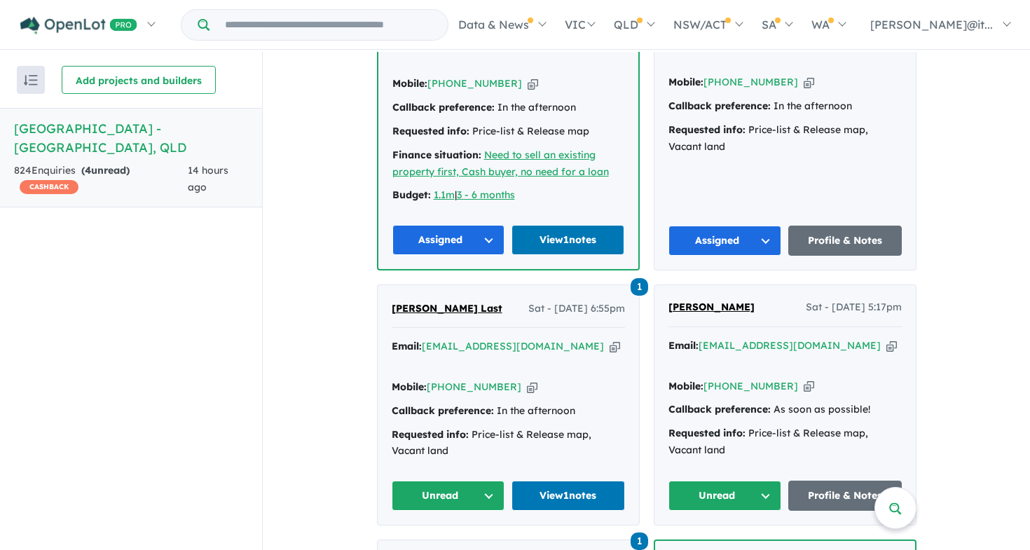
click at [461, 481] on button "Unread" at bounding box center [449, 496] width 114 height 30
click at [451, 545] on button "Assigned" at bounding box center [453, 561] width 122 height 32
click at [738, 481] on button "Unread" at bounding box center [725, 496] width 114 height 30
click at [716, 545] on button "Assigned" at bounding box center [730, 561] width 122 height 32
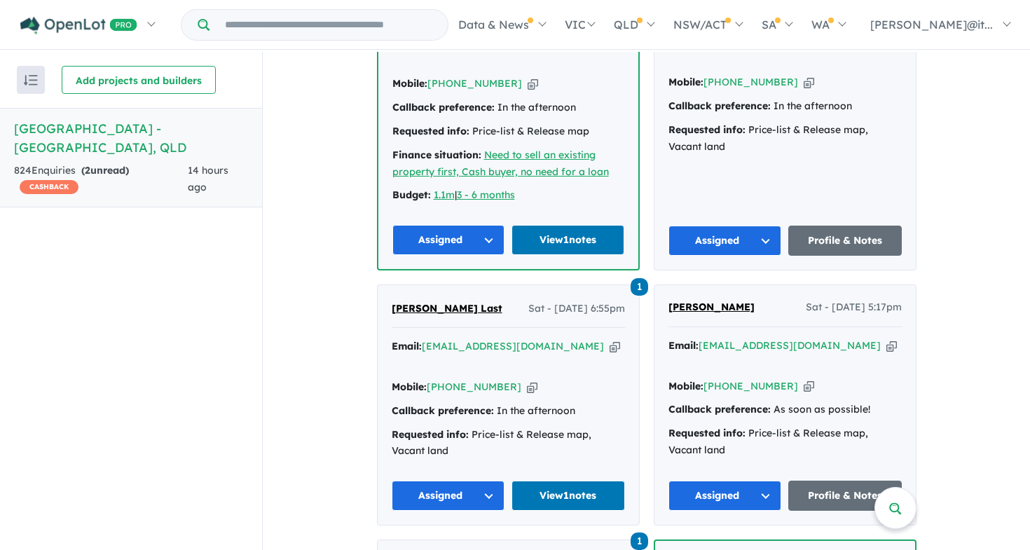
scroll to position [2274, 0]
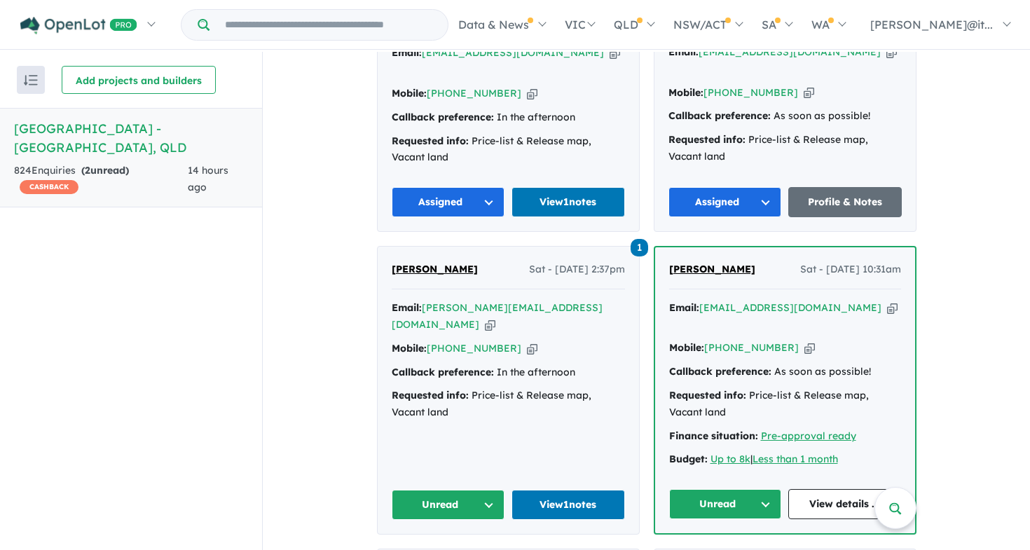
click at [428, 490] on button "Unread" at bounding box center [449, 505] width 114 height 30
click at [757, 489] on button "Unread" at bounding box center [725, 504] width 113 height 30
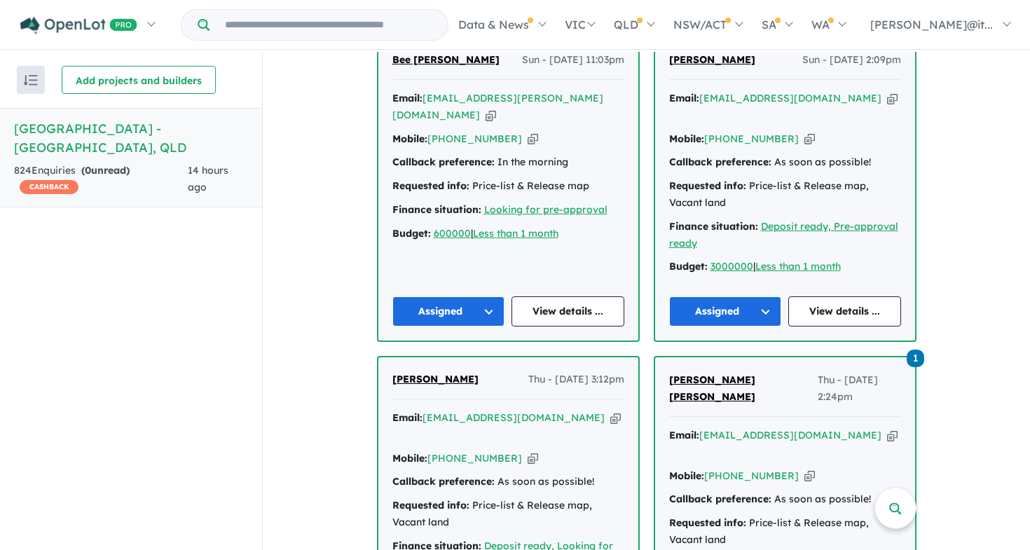
scroll to position [113, 0]
